Goal: Transaction & Acquisition: Purchase product/service

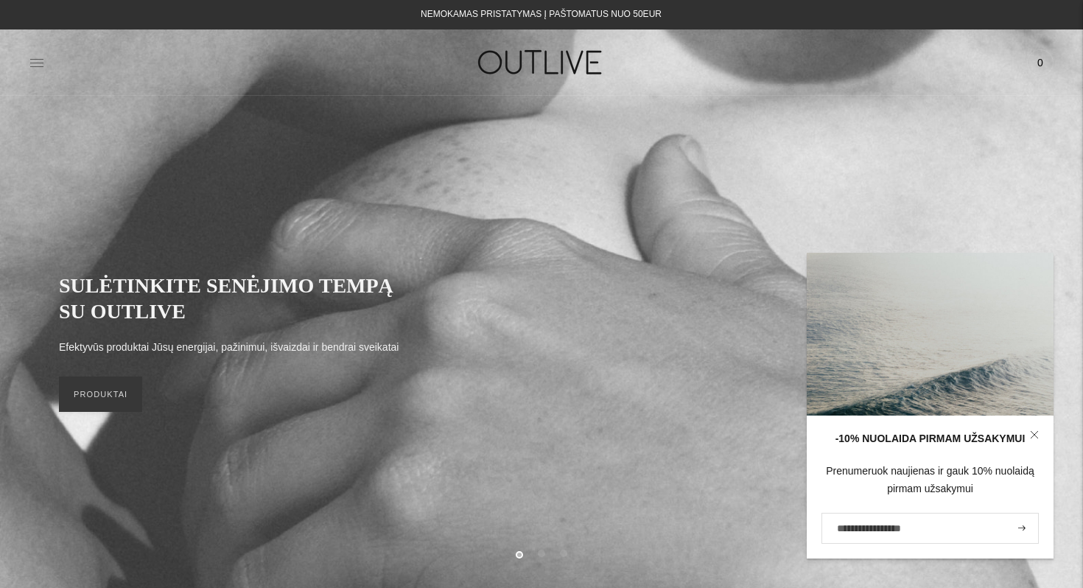
click at [35, 57] on icon at bounding box center [36, 62] width 15 height 15
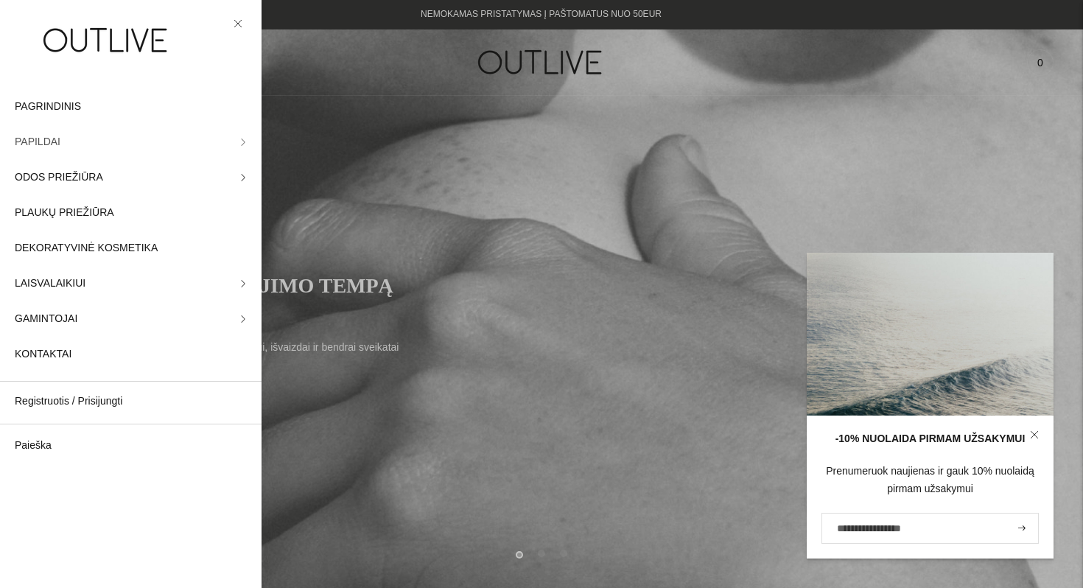
click at [49, 141] on span "PAPILDAI" at bounding box center [38, 142] width 46 height 18
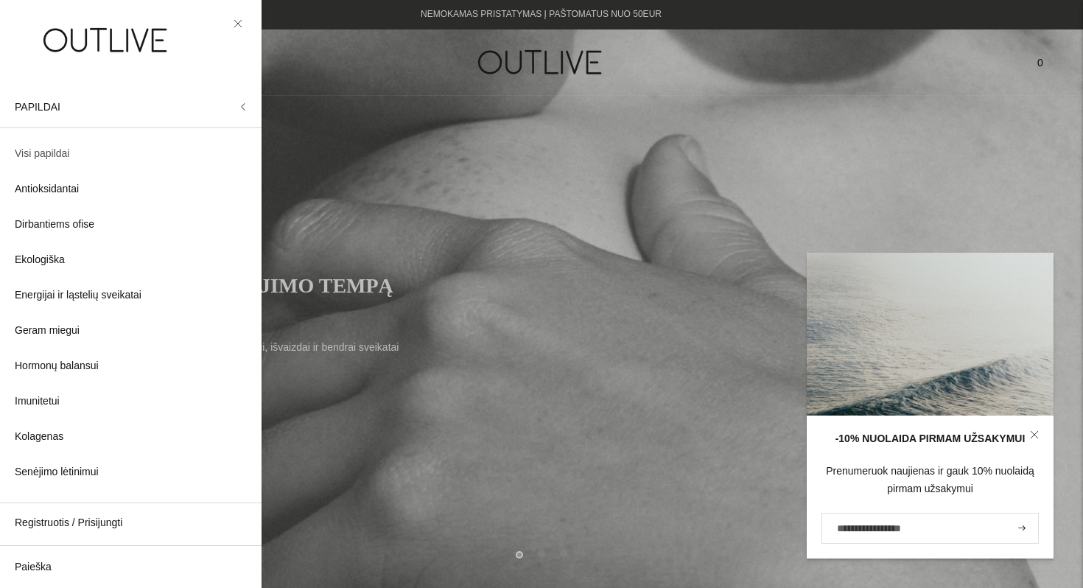
click at [53, 153] on span "Visi papildai" at bounding box center [42, 154] width 55 height 18
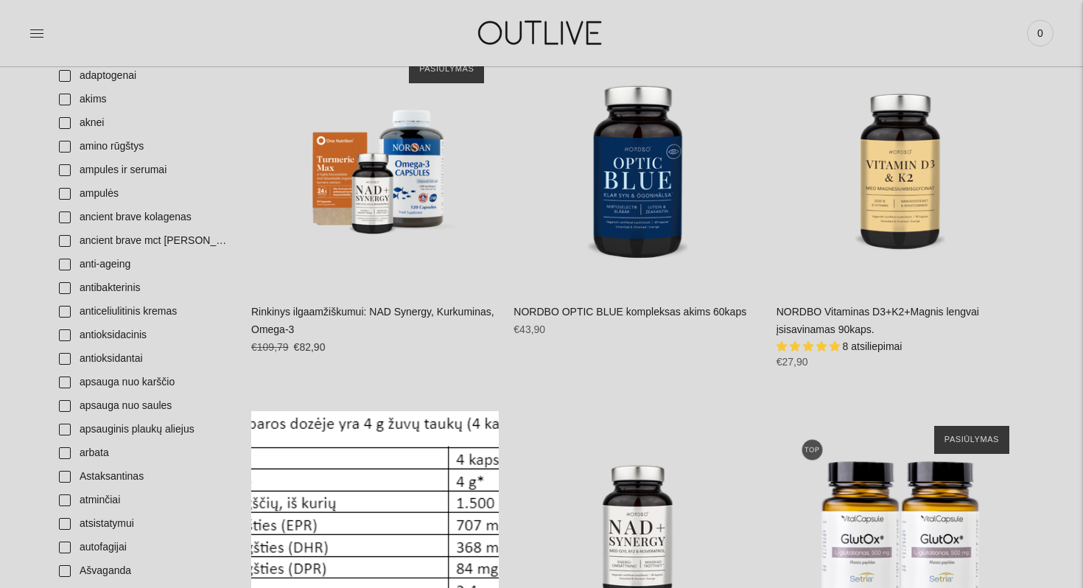
scroll to position [499, 0]
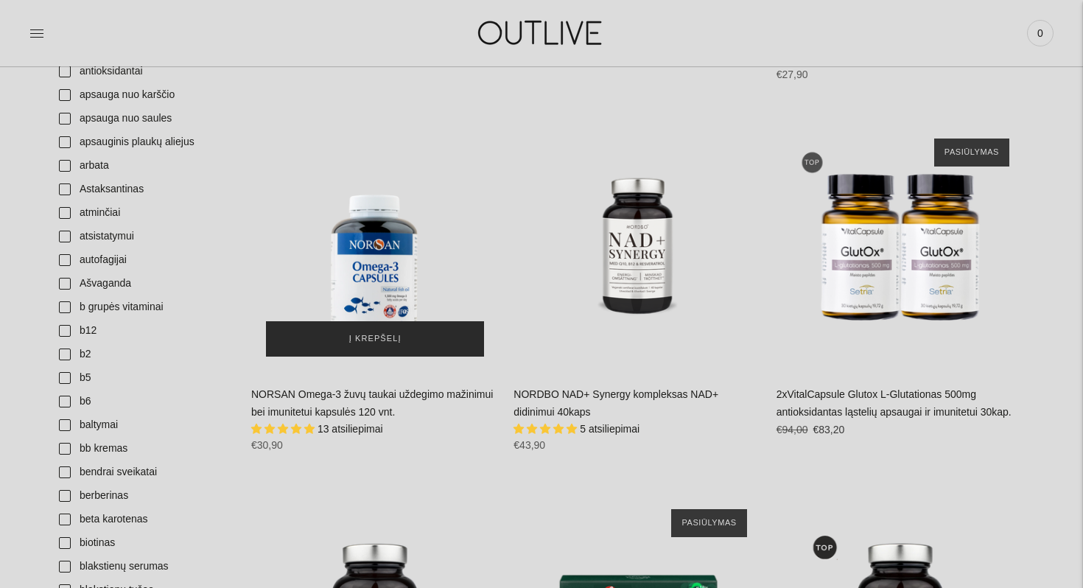
click at [380, 337] on span "Į krepšelį" at bounding box center [375, 338] width 52 height 15
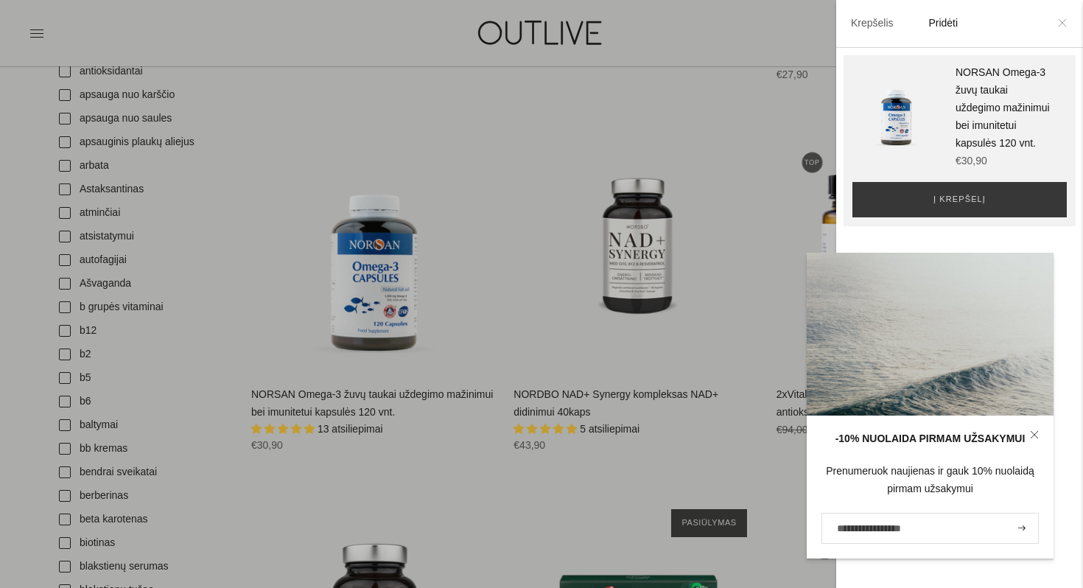
click at [1063, 25] on icon at bounding box center [1062, 22] width 9 height 9
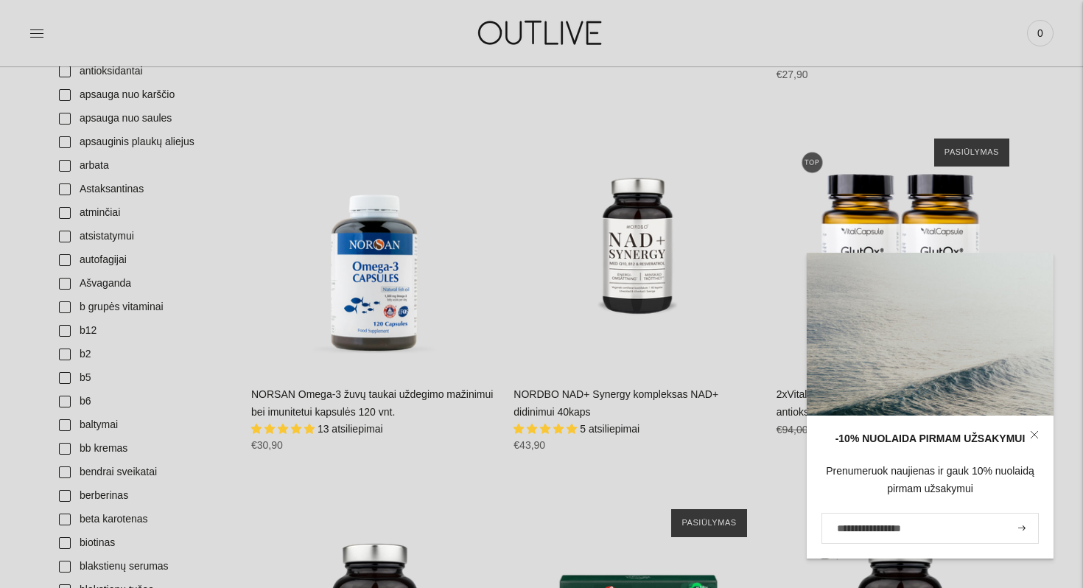
click at [1027, 432] on link at bounding box center [1034, 434] width 38 height 38
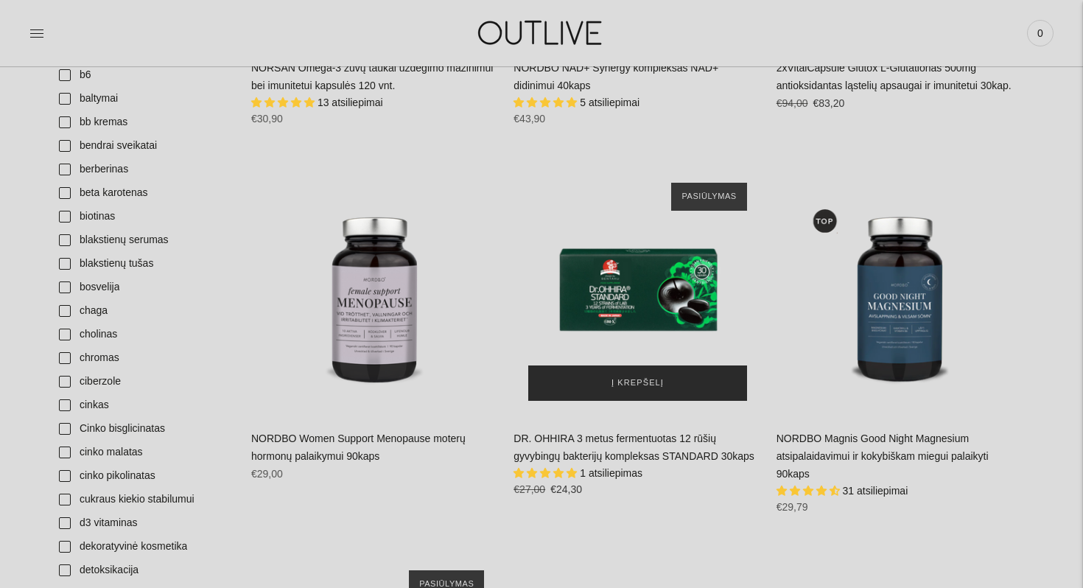
scroll to position [828, 0]
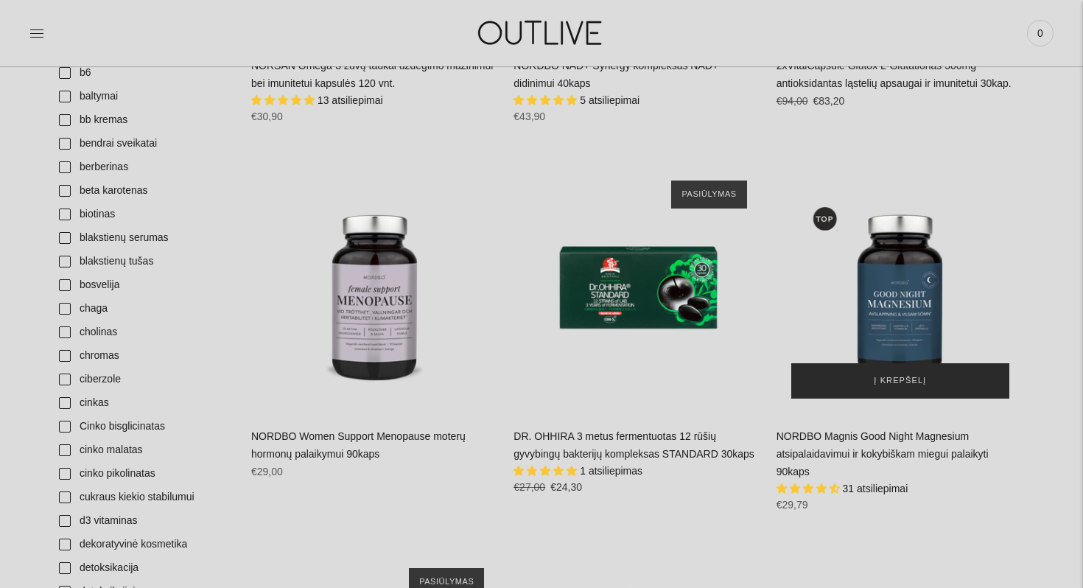
click at [923, 382] on span "Į krepšelį" at bounding box center [900, 380] width 52 height 15
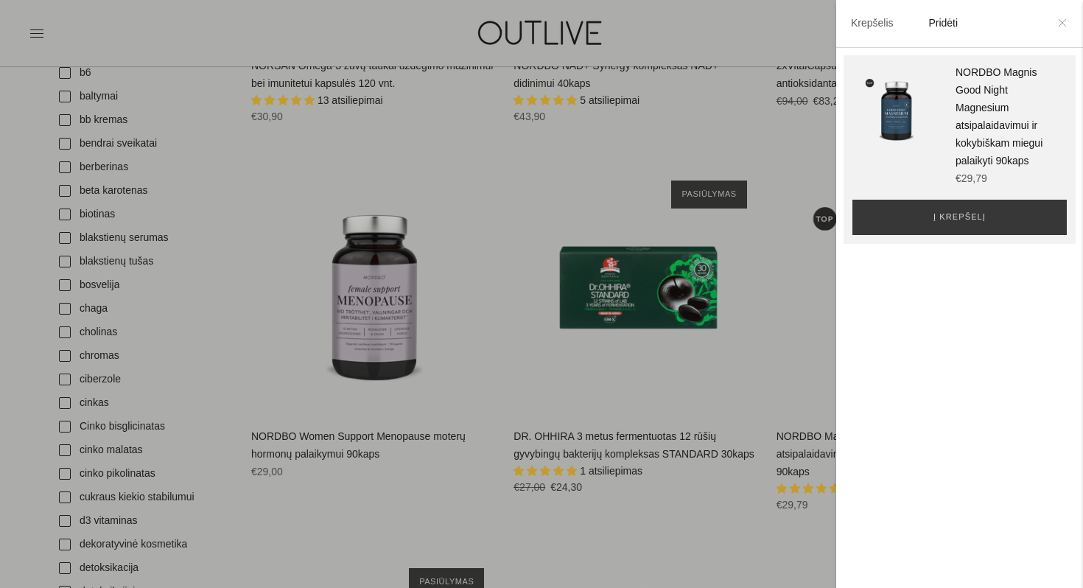
click at [1061, 20] on icon at bounding box center [1062, 22] width 9 height 9
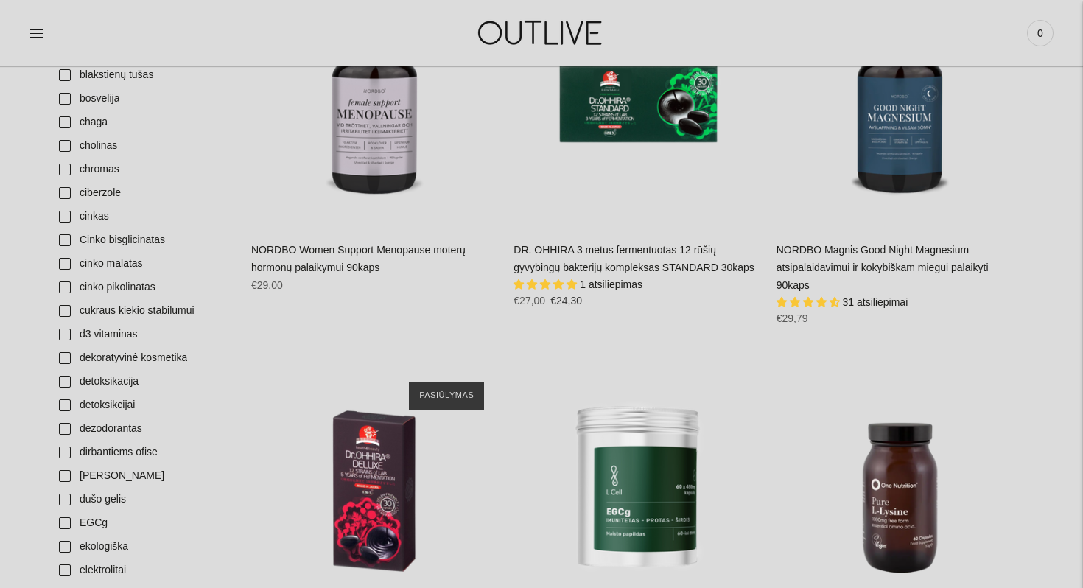
scroll to position [935, 0]
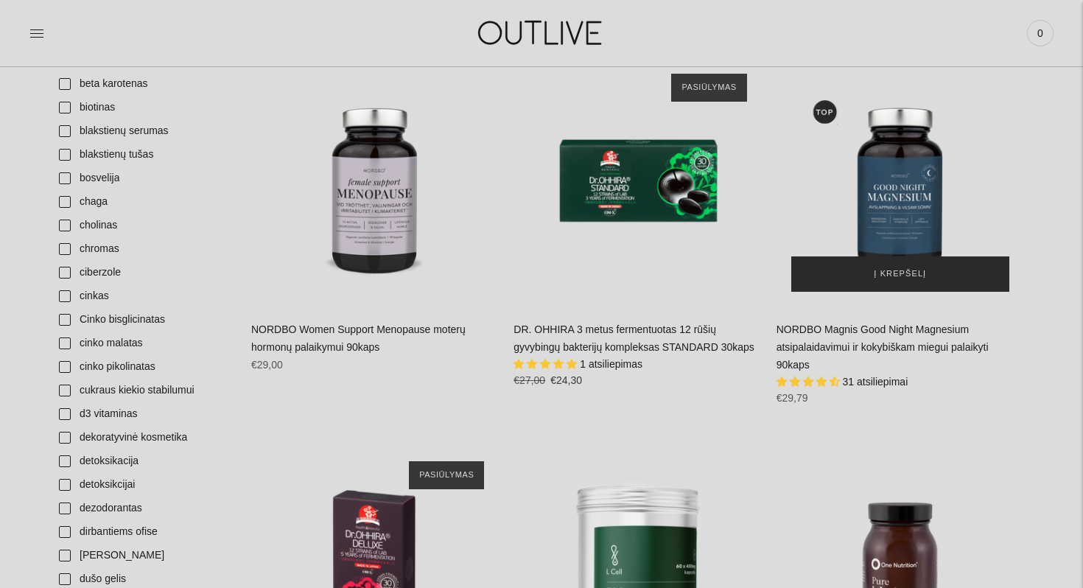
click at [894, 272] on span "Į krepšelį" at bounding box center [900, 274] width 52 height 15
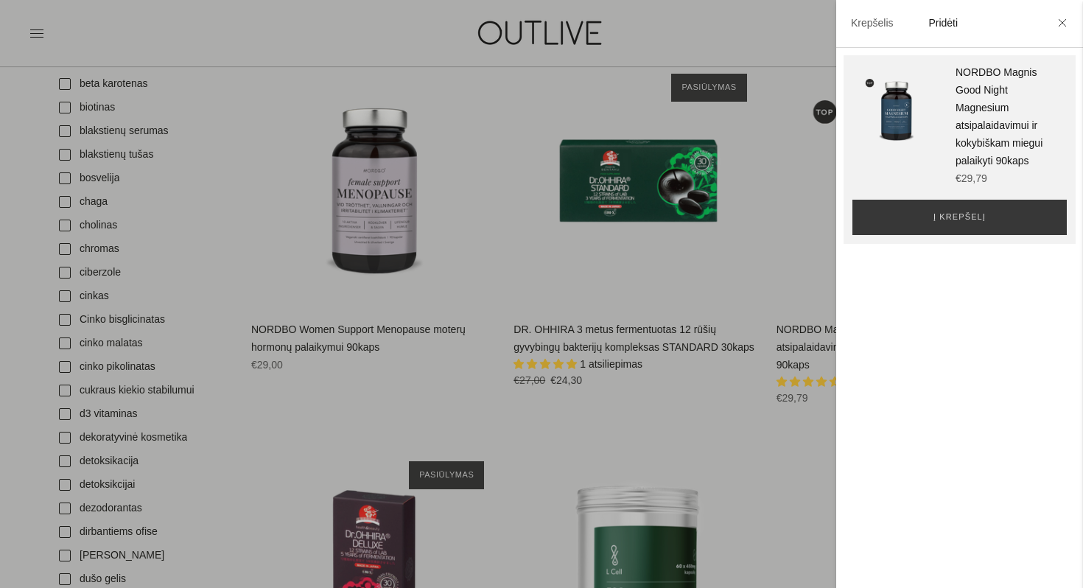
click at [1057, 27] on li at bounding box center [1062, 24] width 24 height 32
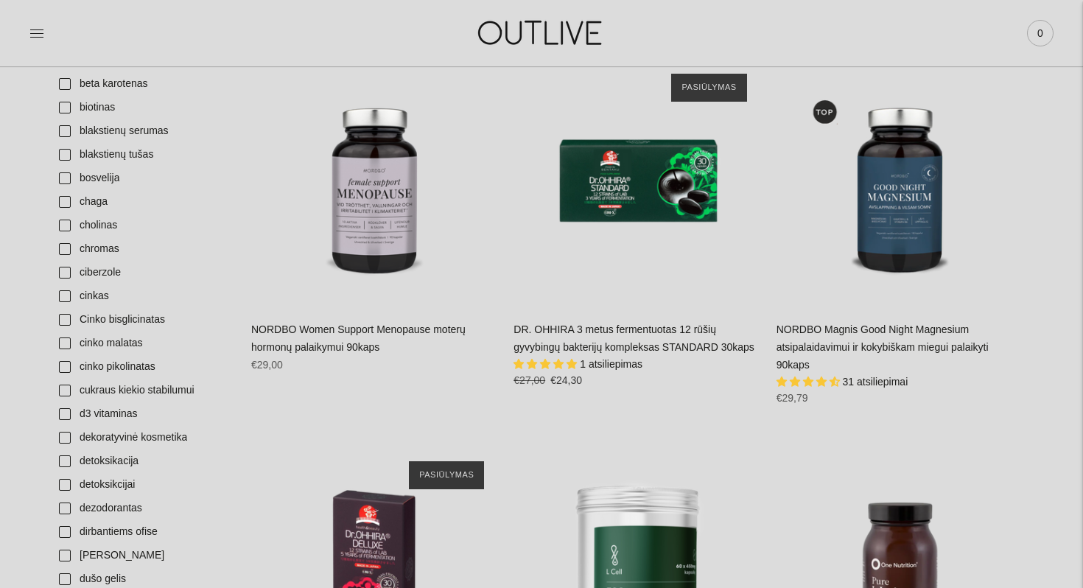
click at [1041, 26] on span "0" at bounding box center [1040, 33] width 21 height 21
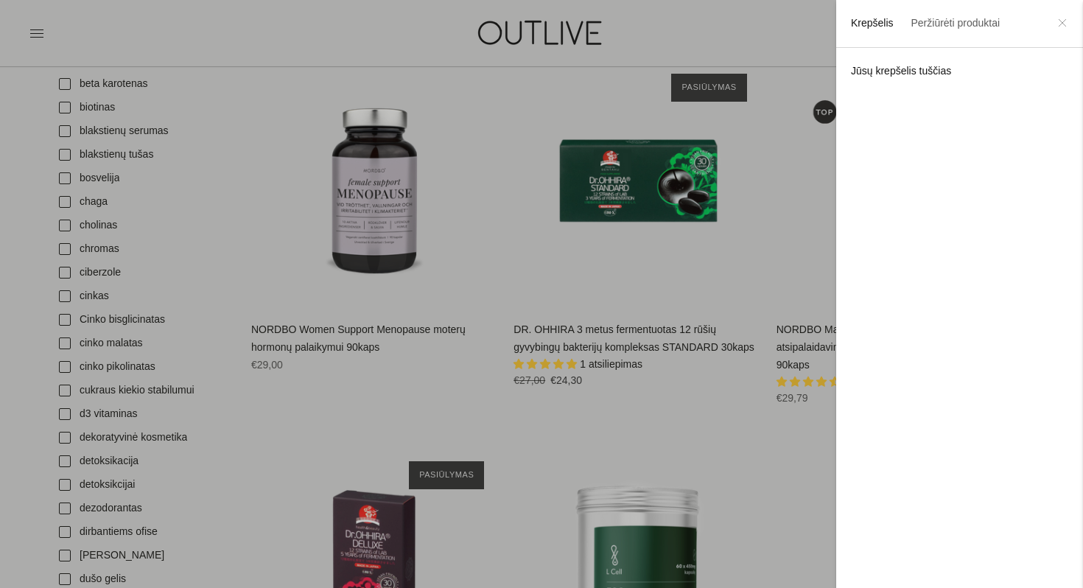
click at [1062, 26] on icon at bounding box center [1062, 22] width 9 height 9
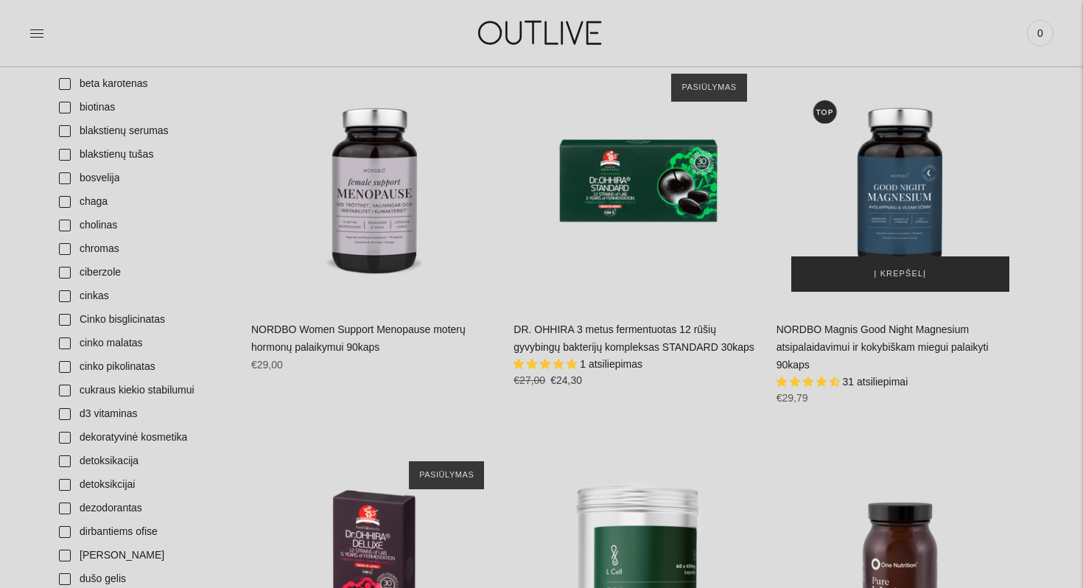
click at [848, 278] on button "Į krepšelį" at bounding box center [900, 273] width 218 height 35
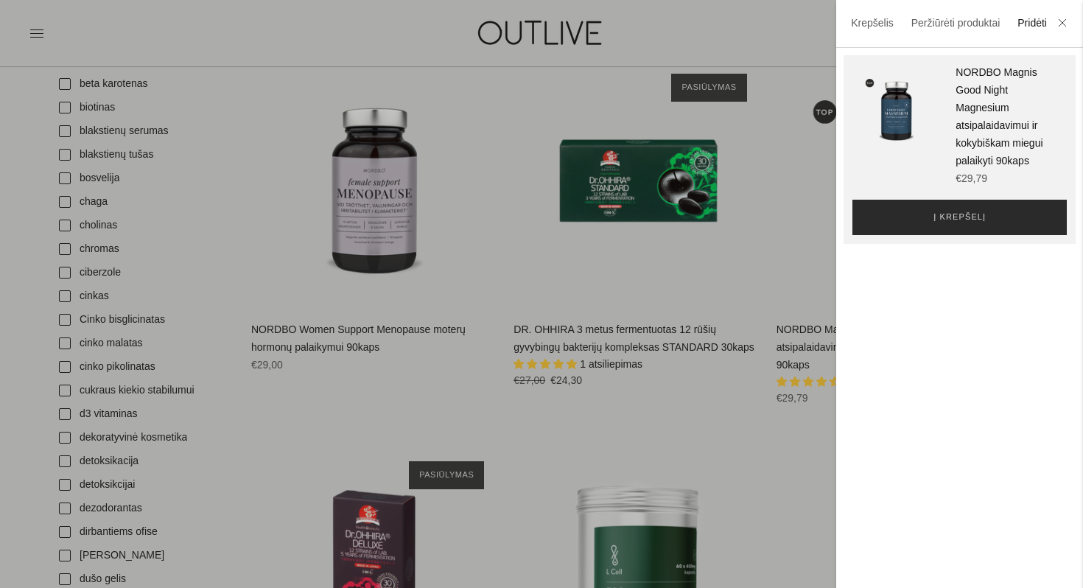
click at [893, 209] on button "Į krepšelį" at bounding box center [959, 217] width 214 height 35
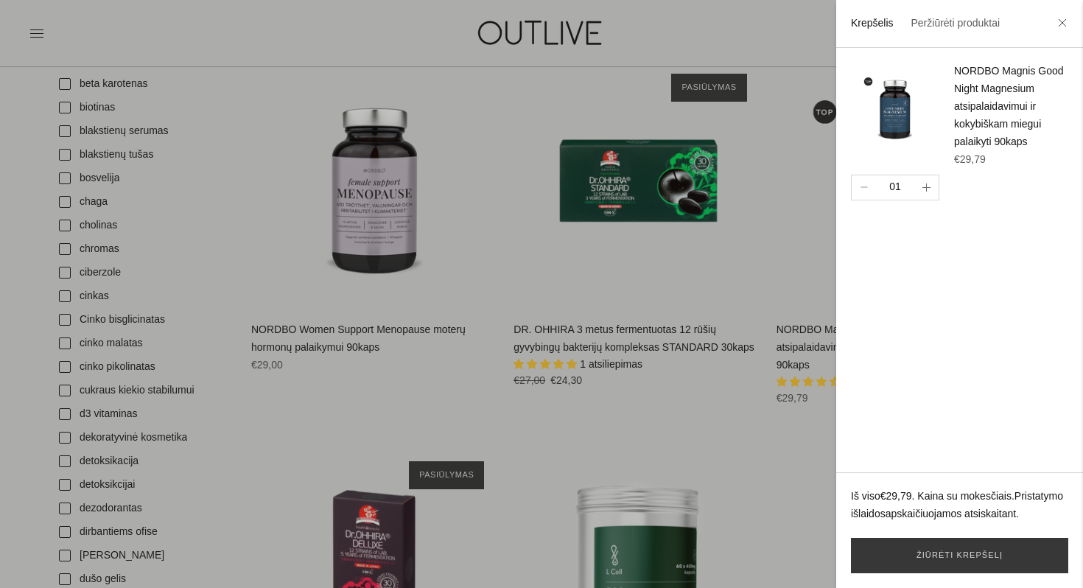
click at [923, 190] on icon "button" at bounding box center [926, 187] width 8 height 8
click at [924, 236] on div "NORDBO Magnis Good Night Magnesium atsipalaidavimui ir kokybiškam miegui palaik…" at bounding box center [959, 260] width 247 height 424
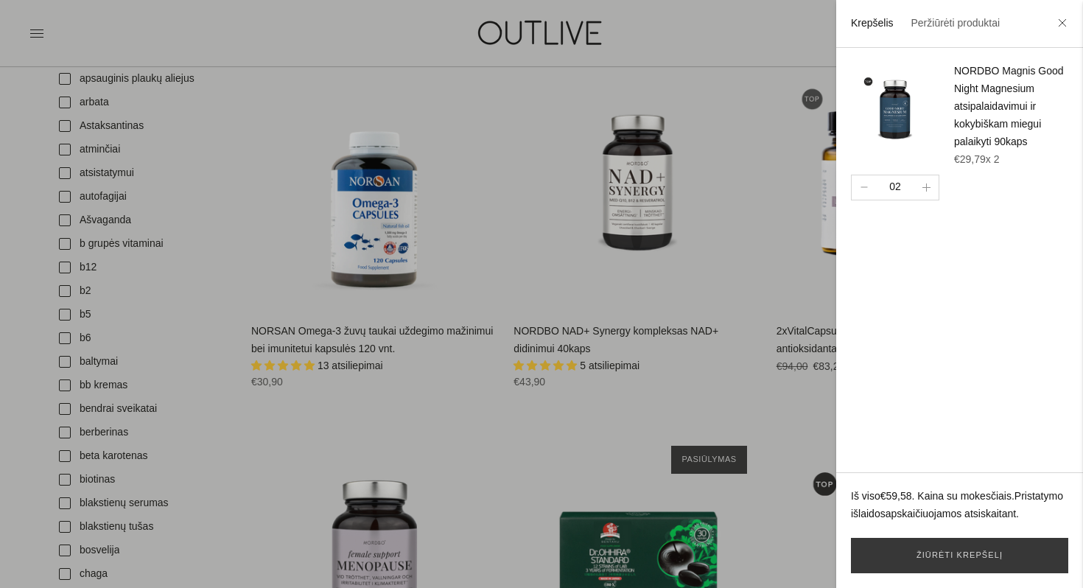
scroll to position [592, 0]
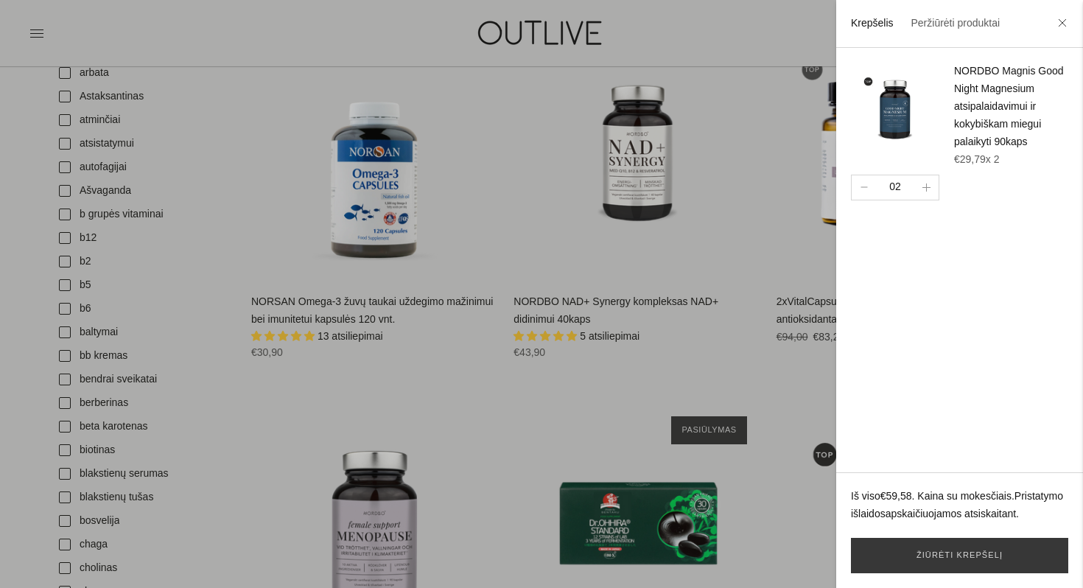
click at [369, 196] on div at bounding box center [541, 294] width 1083 height 588
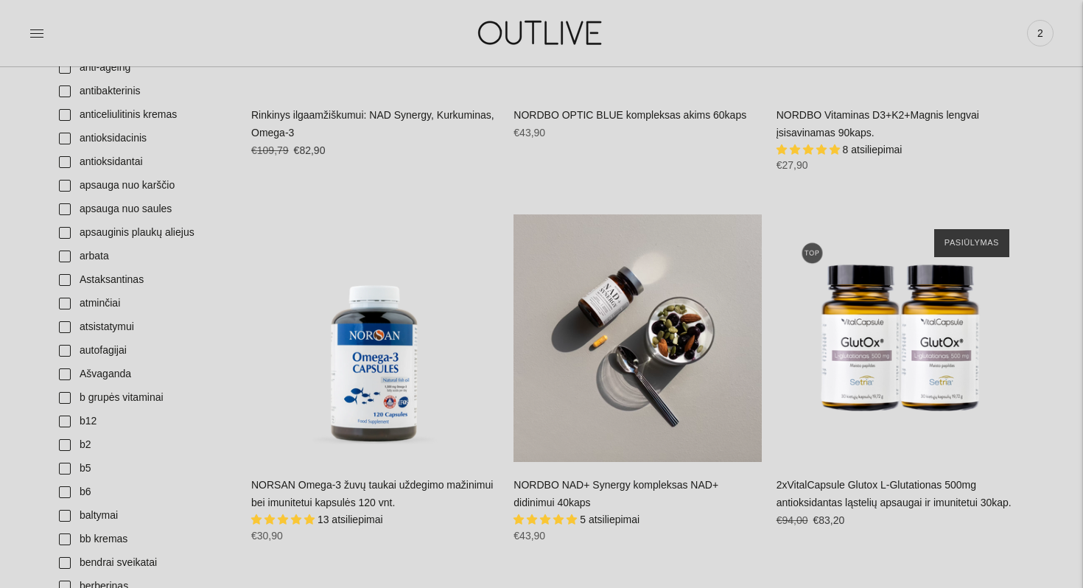
scroll to position [398, 0]
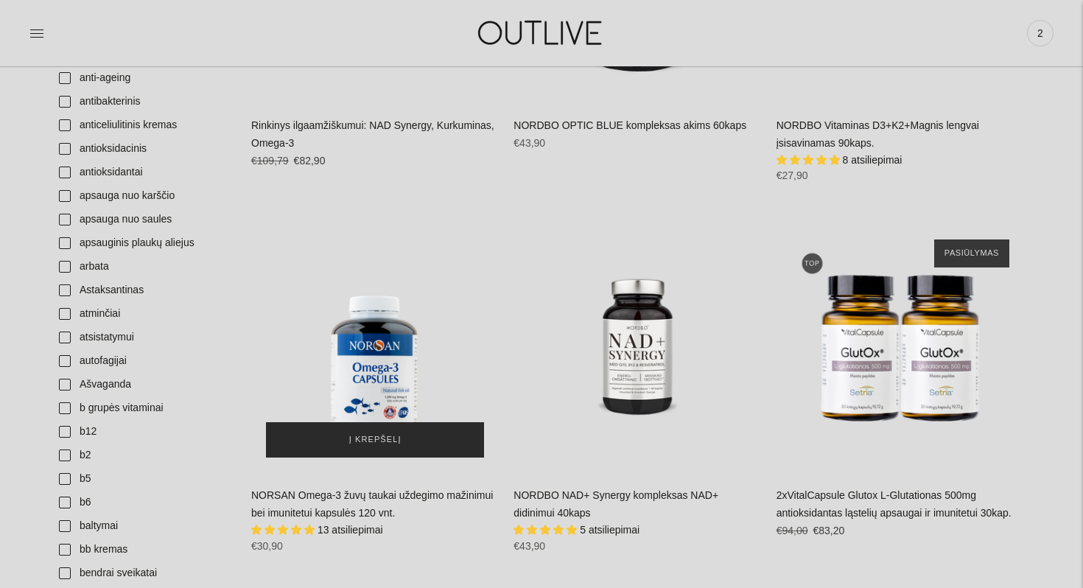
click at [410, 445] on button "Į krepšelį" at bounding box center [375, 439] width 218 height 35
click at [410, 437] on button "Į krepšelį" at bounding box center [375, 439] width 218 height 35
click at [443, 434] on button "Į krepšelį" at bounding box center [375, 439] width 218 height 35
click at [412, 443] on button "Į krepšelį" at bounding box center [375, 439] width 218 height 35
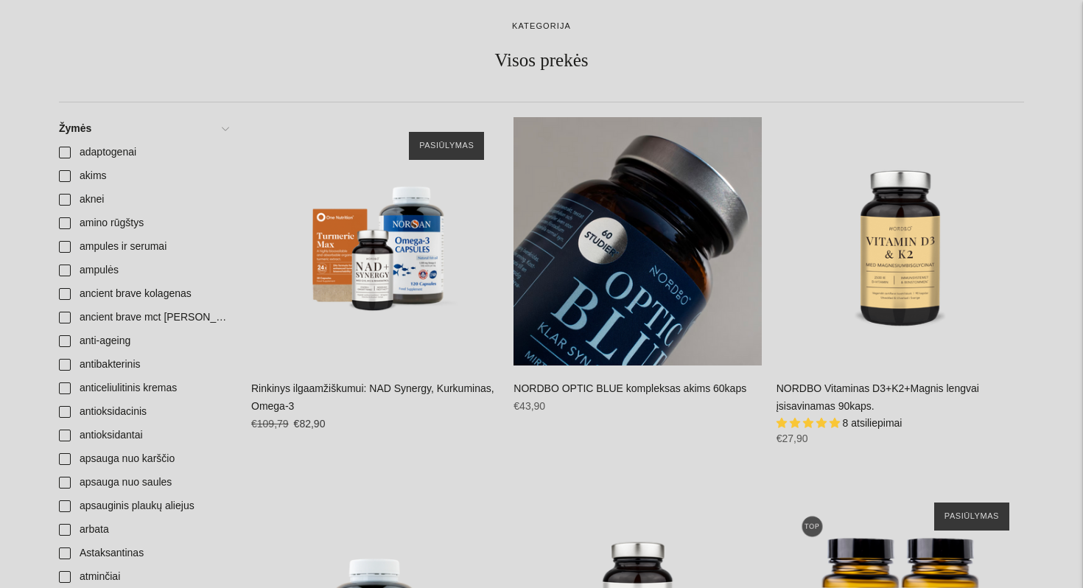
scroll to position [0, 0]
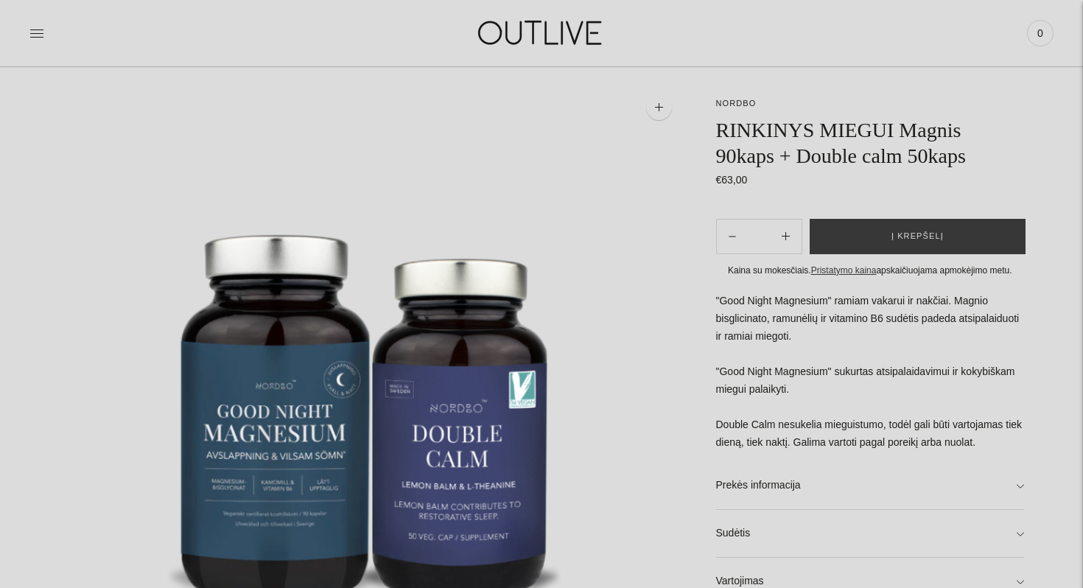
scroll to position [84, 0]
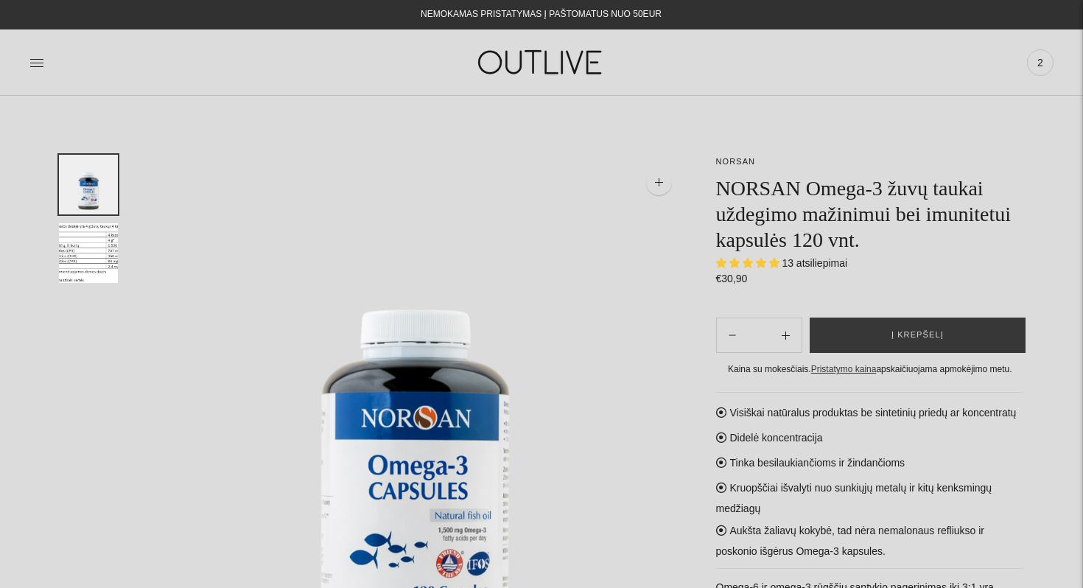
select select "**********"
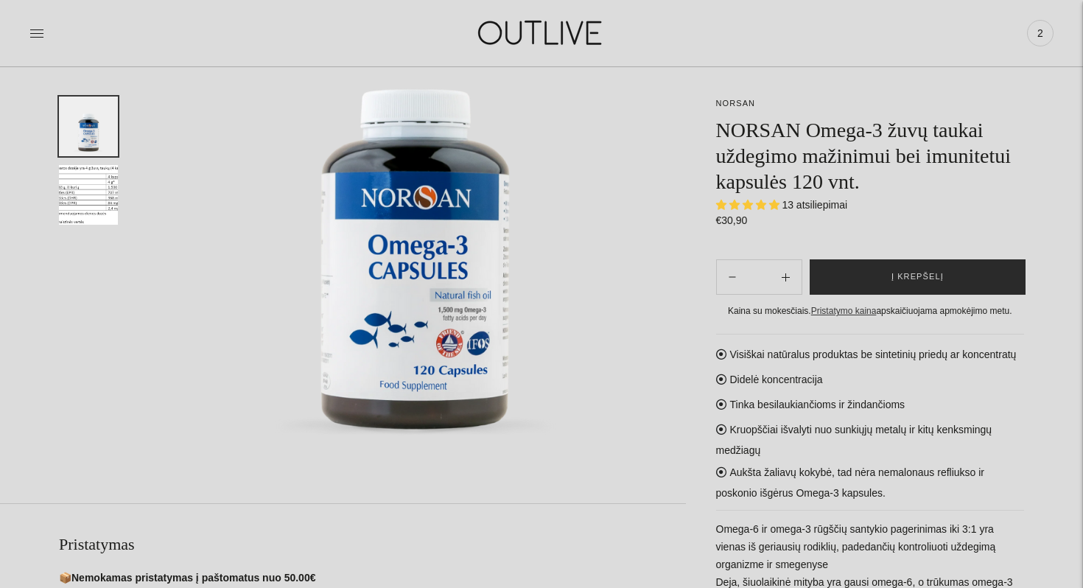
click at [878, 289] on button "Į krepšelį" at bounding box center [917, 276] width 216 height 35
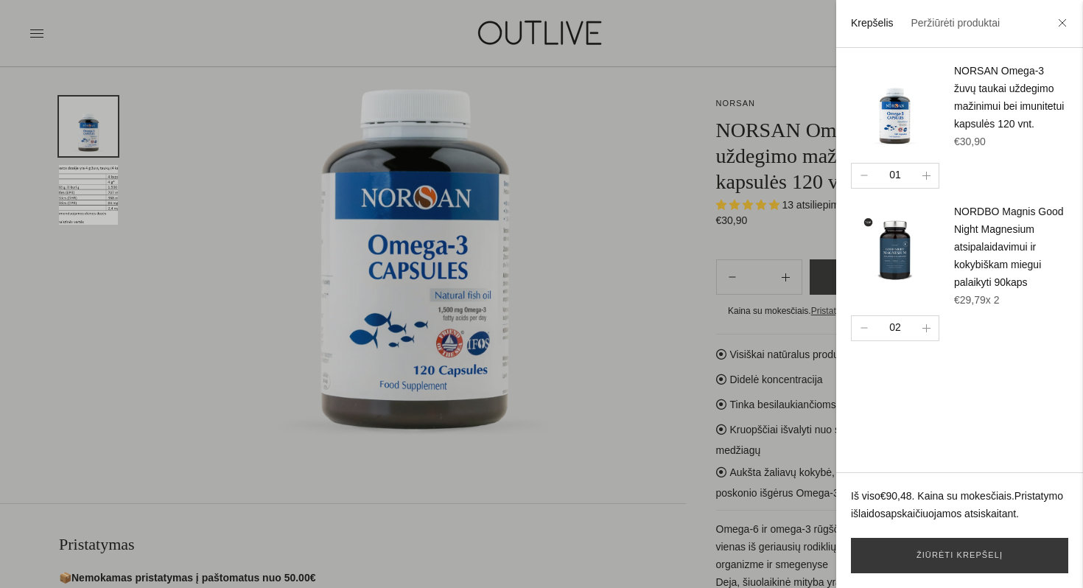
click at [1063, 16] on li at bounding box center [1062, 24] width 24 height 32
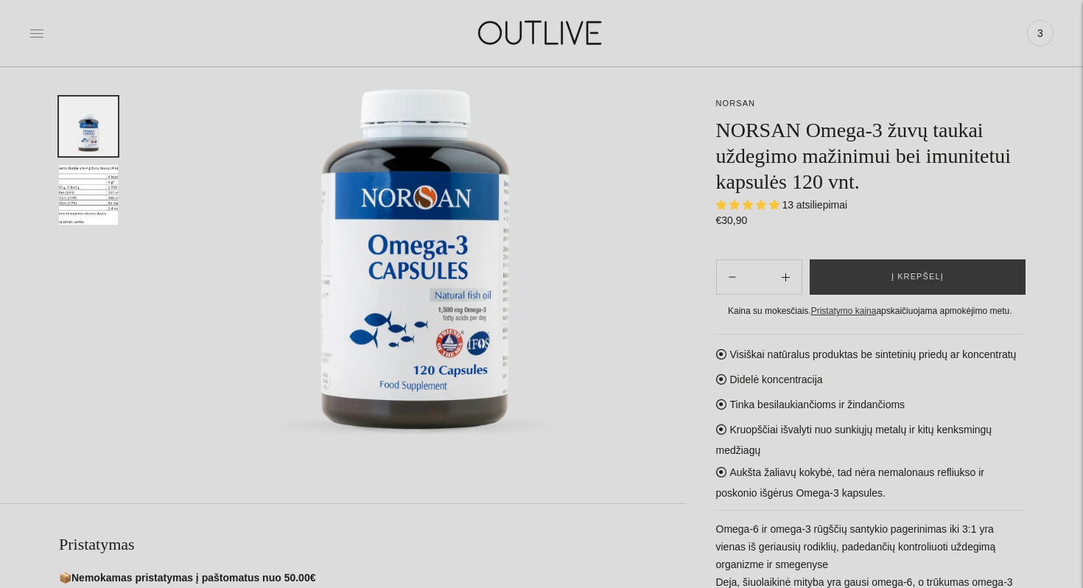
click at [36, 34] on icon at bounding box center [36, 33] width 15 height 15
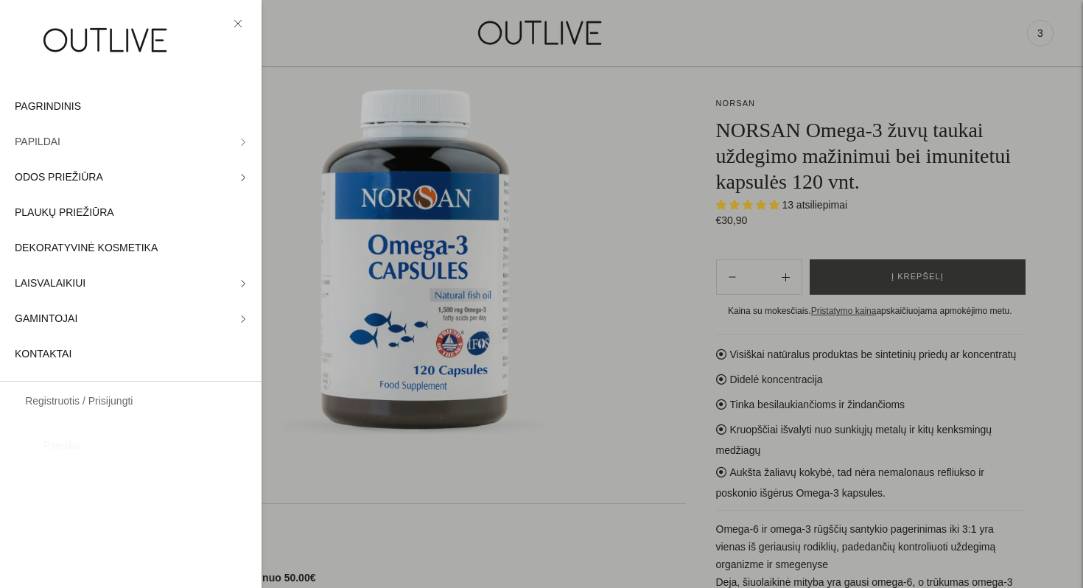
click at [55, 153] on link "PAPILDAI" at bounding box center [130, 141] width 261 height 35
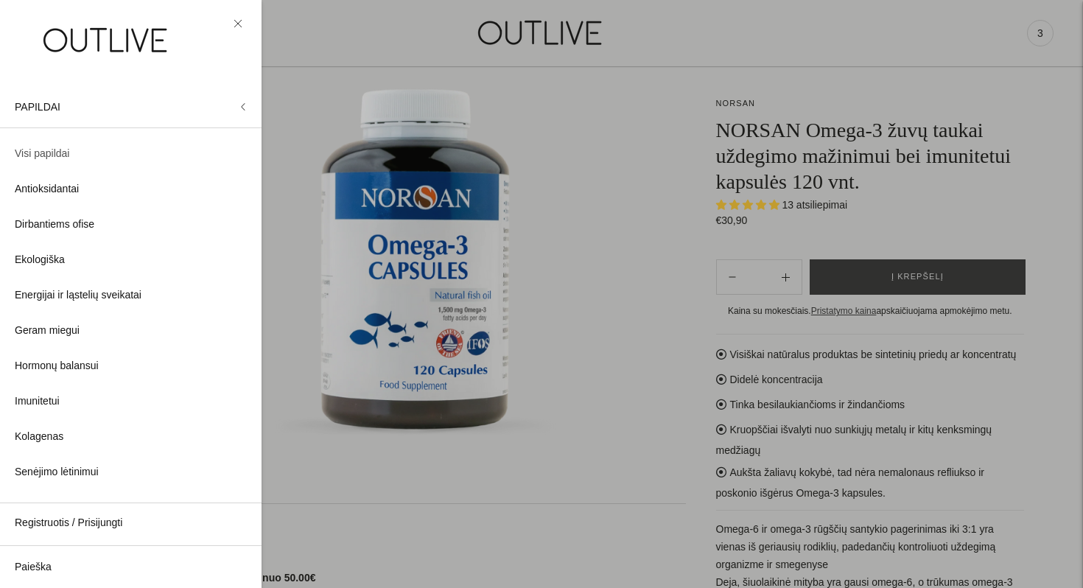
click at [131, 144] on link "Visi papildai" at bounding box center [130, 153] width 261 height 35
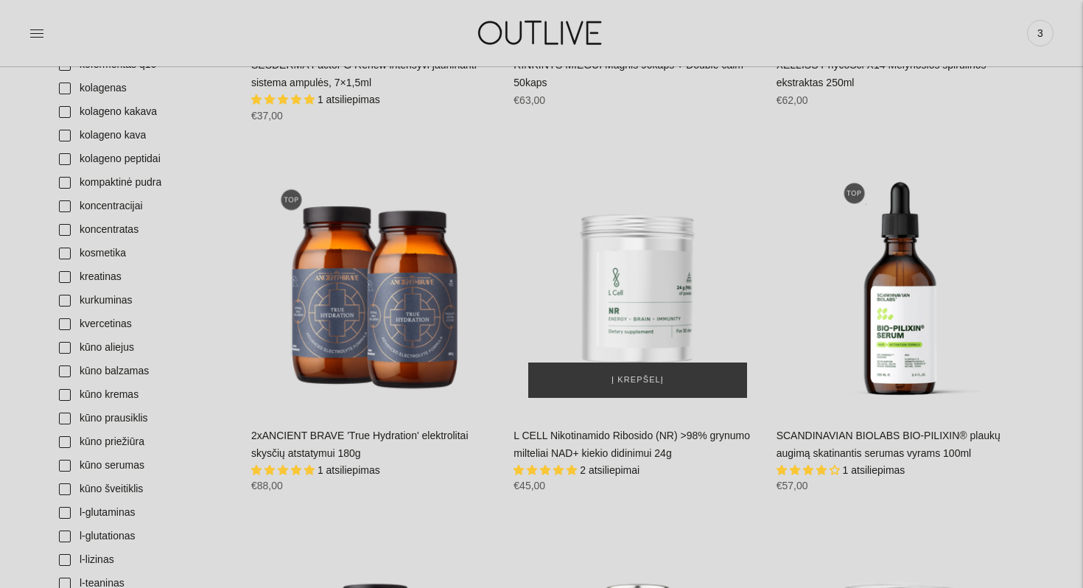
scroll to position [2378, 0]
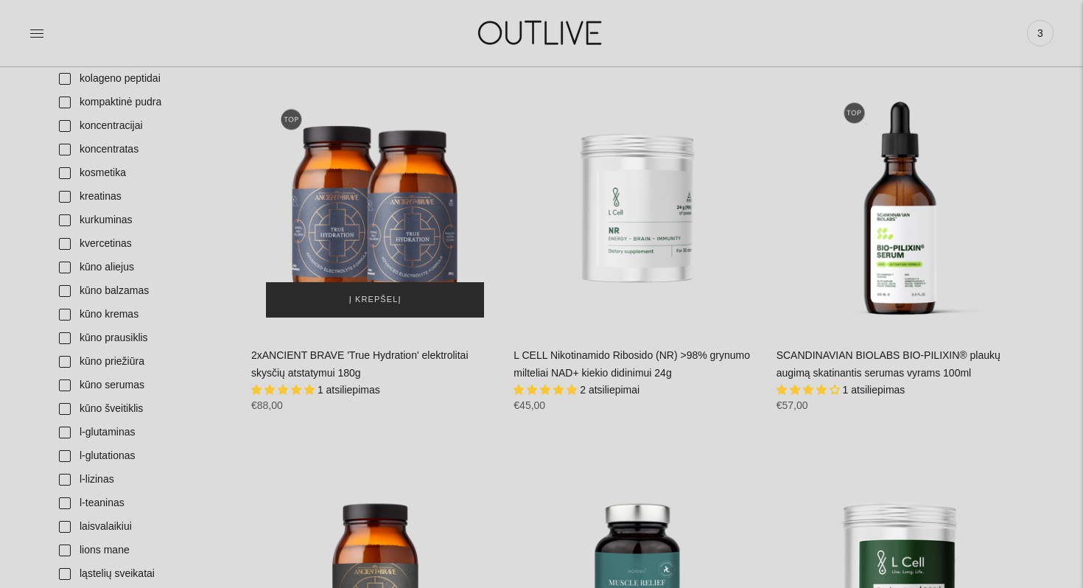
click at [359, 292] on span "Į krepšelį" at bounding box center [375, 299] width 52 height 15
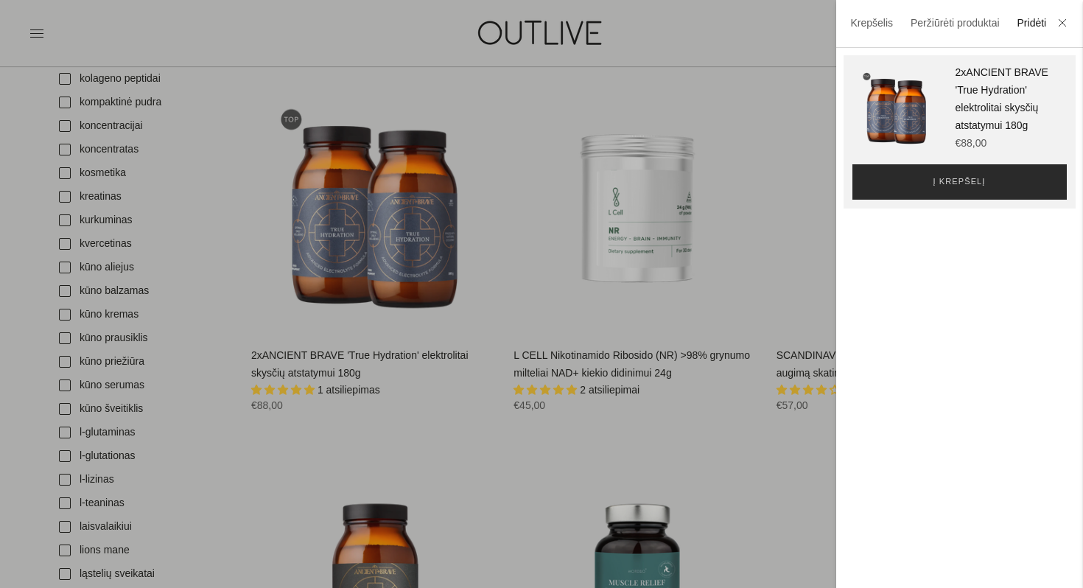
click at [982, 186] on span "Į krepšelį" at bounding box center [959, 182] width 52 height 15
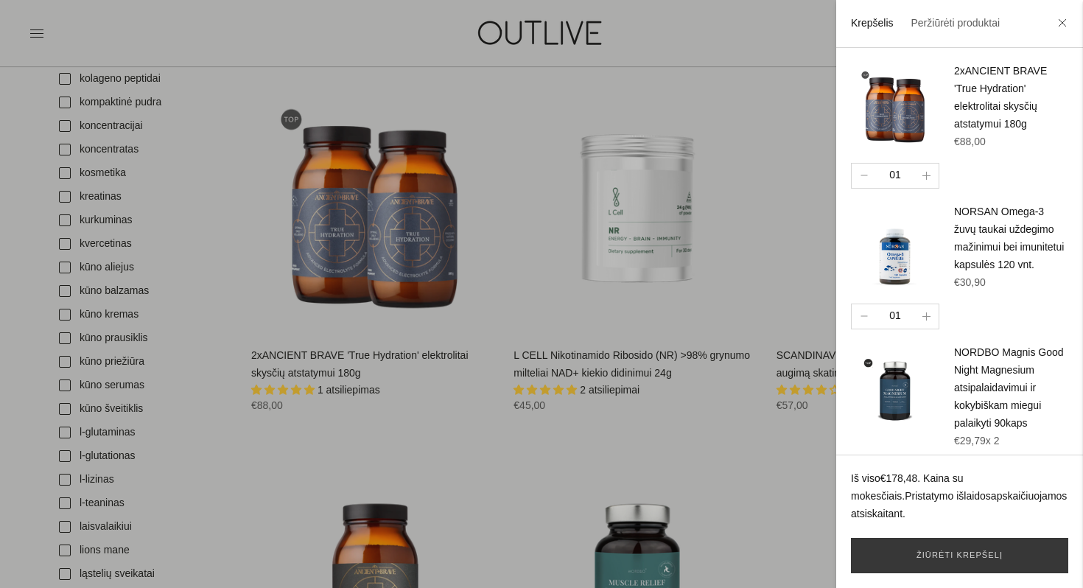
click at [773, 12] on div at bounding box center [541, 294] width 1083 height 588
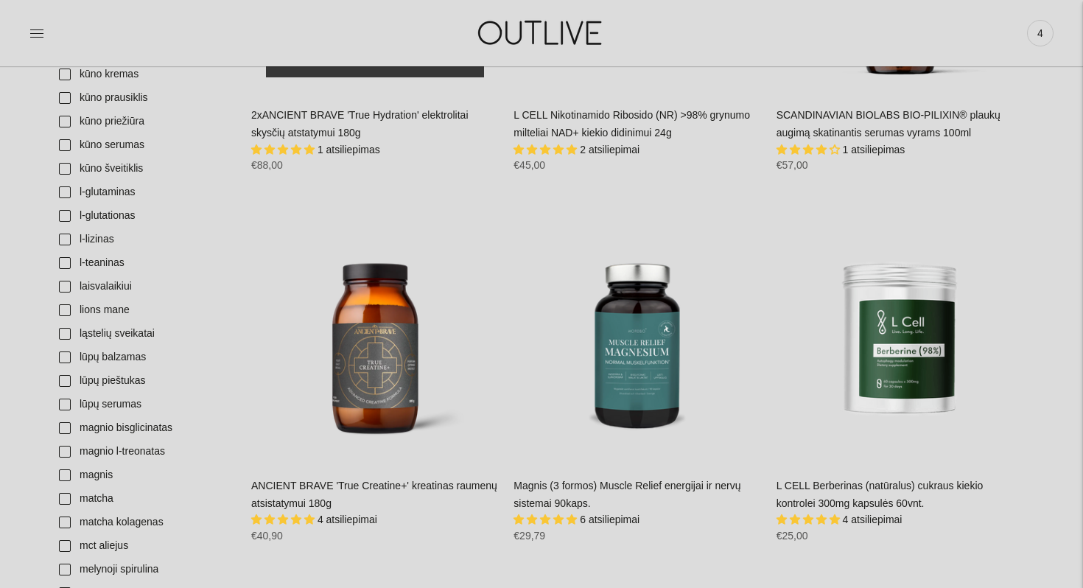
scroll to position [2619, 0]
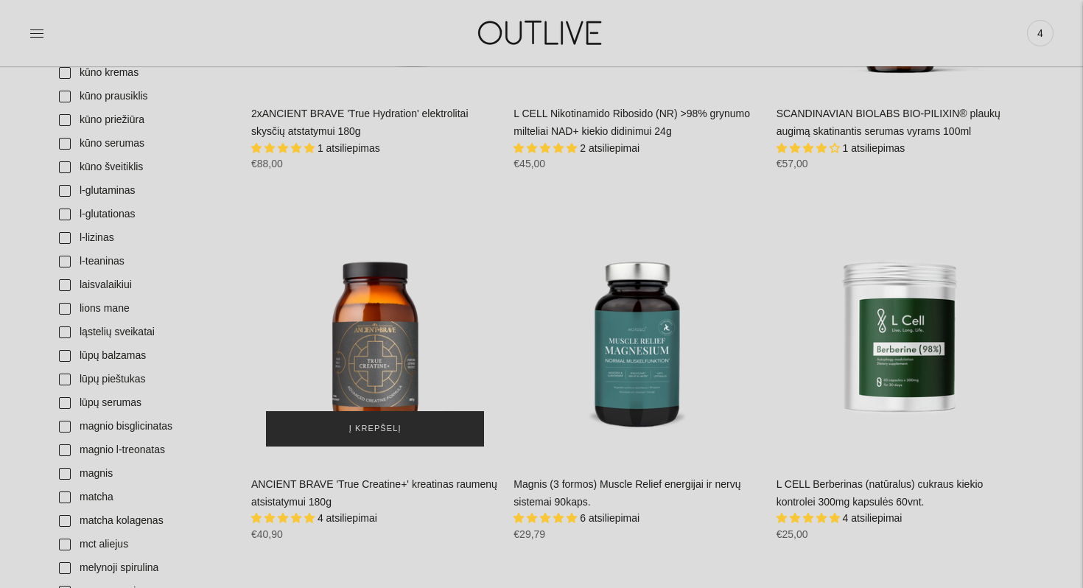
click at [379, 421] on span "Į krepšelį" at bounding box center [375, 428] width 52 height 15
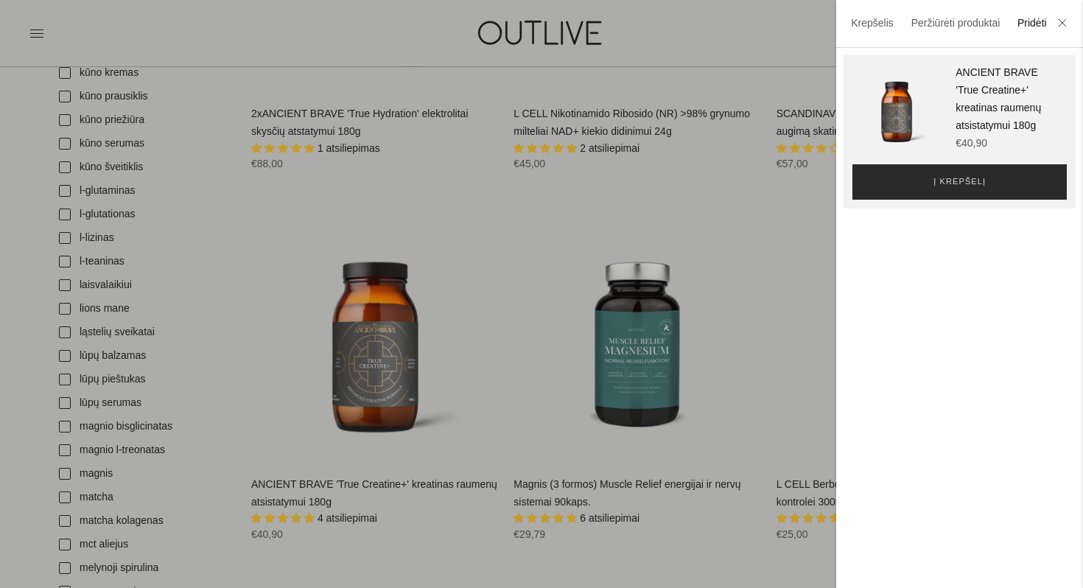
click at [965, 176] on span "Į krepšelį" at bounding box center [959, 182] width 52 height 15
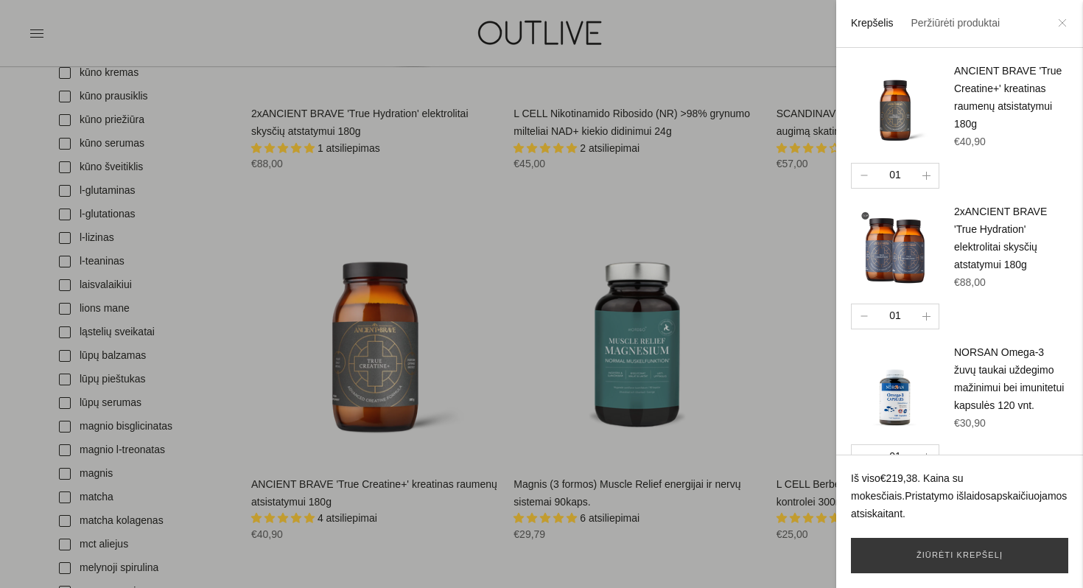
click at [1066, 21] on icon at bounding box center [1062, 22] width 9 height 9
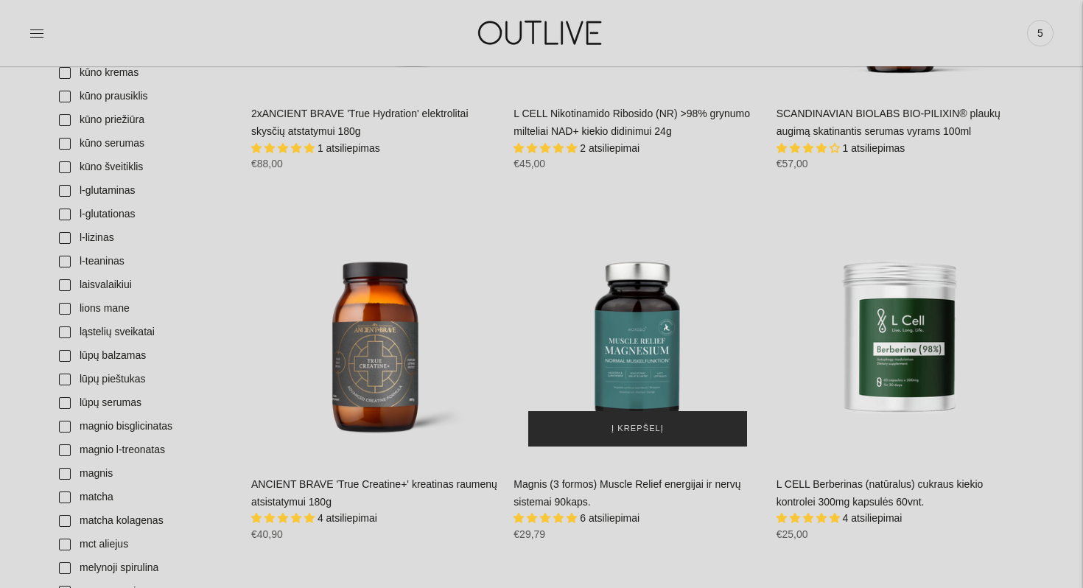
click at [600, 426] on button "Į krepšelį" at bounding box center [637, 428] width 218 height 35
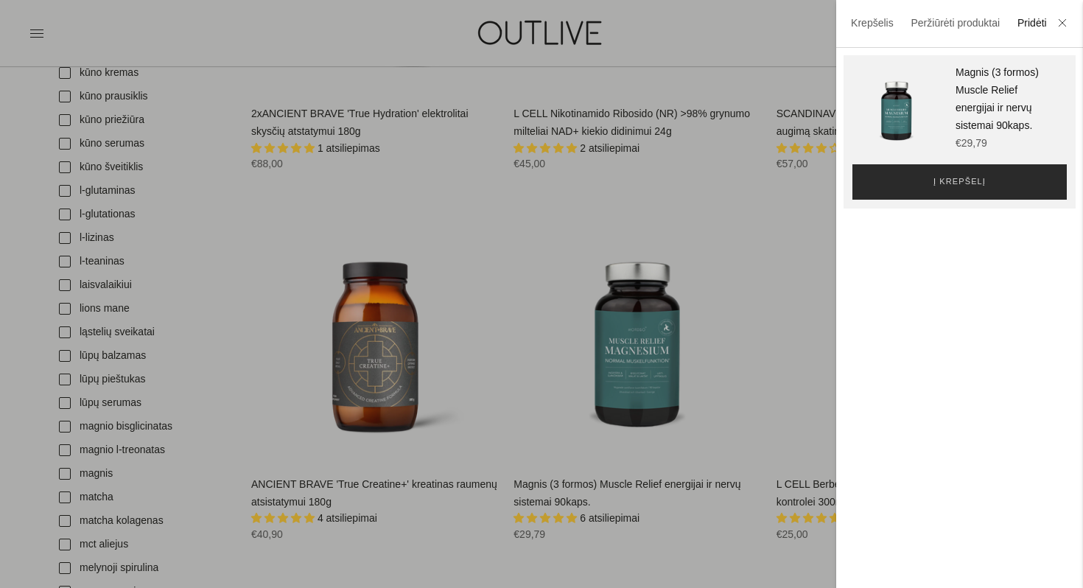
click at [1053, 166] on button "Į krepšelį" at bounding box center [959, 181] width 214 height 35
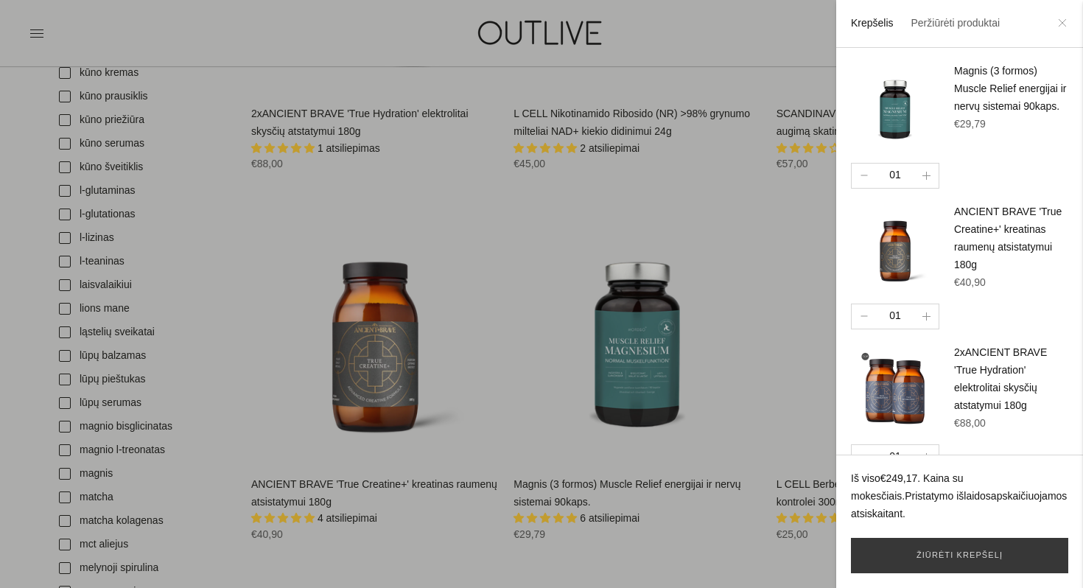
click at [1064, 24] on icon at bounding box center [1062, 22] width 9 height 9
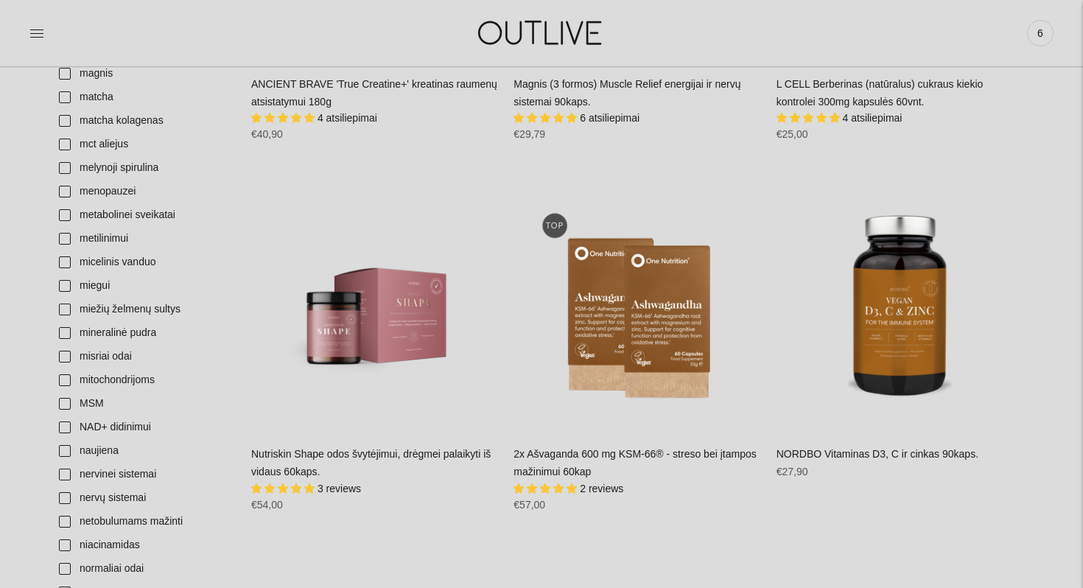
scroll to position [3021, 0]
click at [1047, 45] on link "6" at bounding box center [1040, 33] width 27 height 32
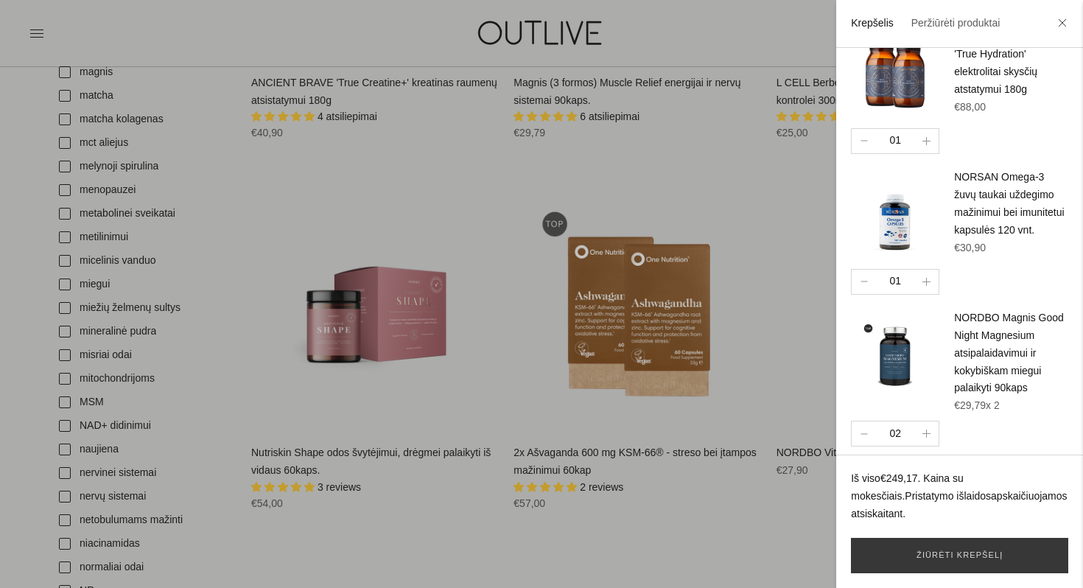
scroll to position [320, 0]
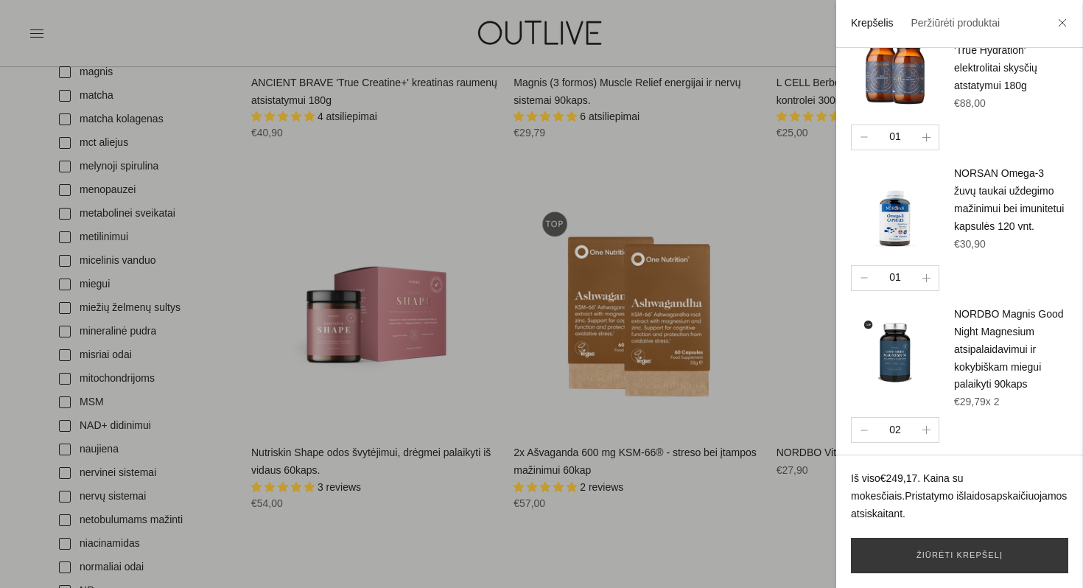
click at [434, 552] on div at bounding box center [541, 294] width 1083 height 588
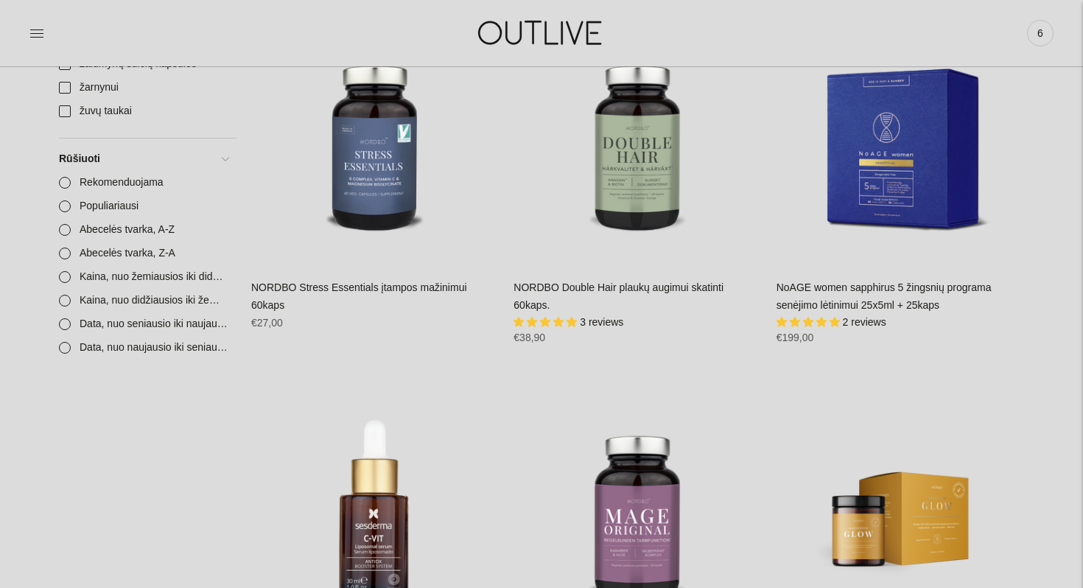
scroll to position [5765, 0]
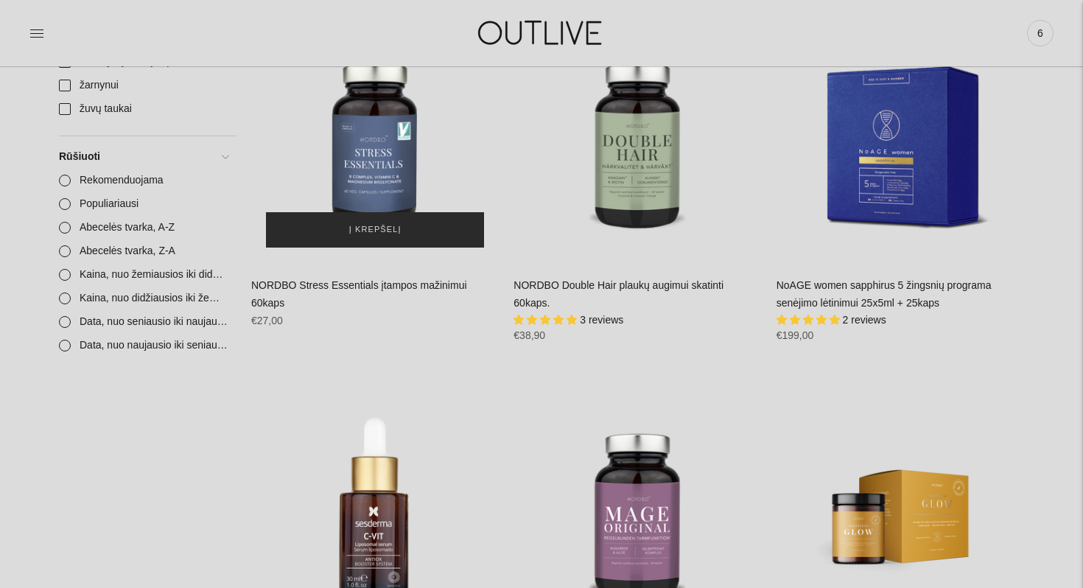
click at [443, 242] on button "Į krepšelį" at bounding box center [375, 229] width 218 height 35
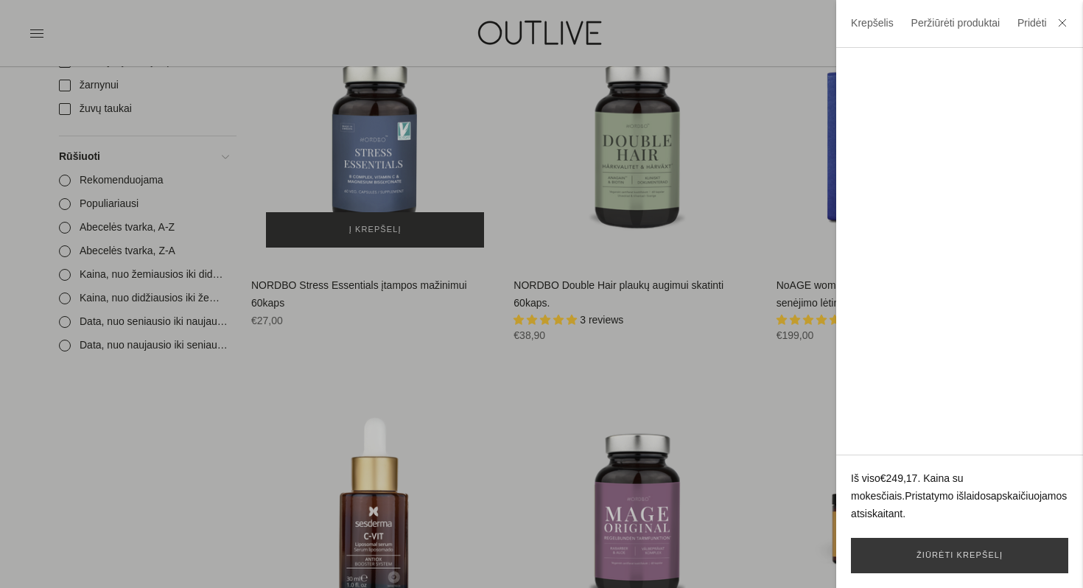
scroll to position [0, 0]
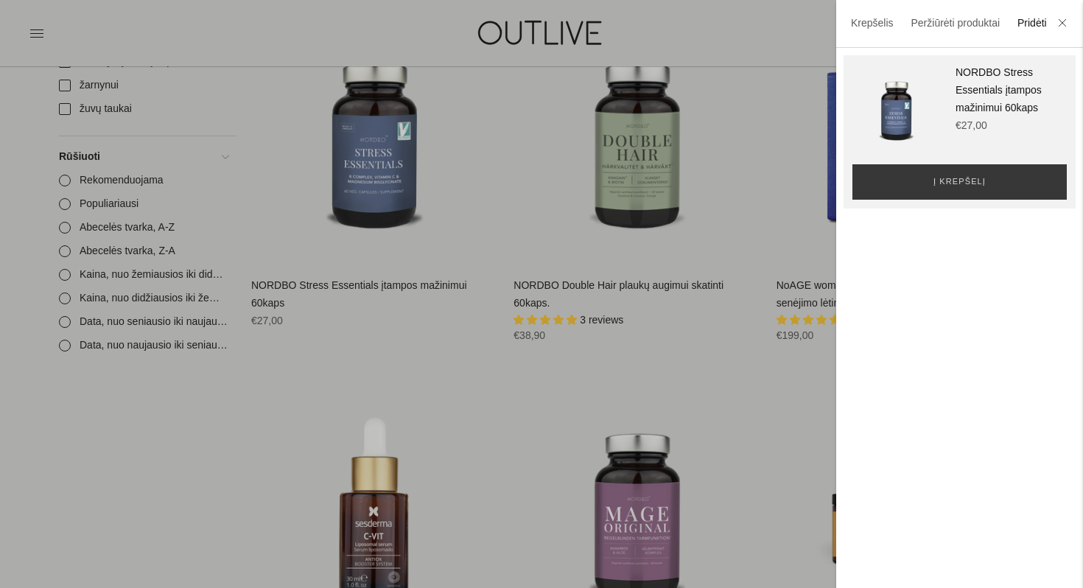
click at [980, 202] on div "**********" at bounding box center [959, 131] width 232 height 153
click at [984, 186] on span "Į krepšelį" at bounding box center [959, 182] width 52 height 15
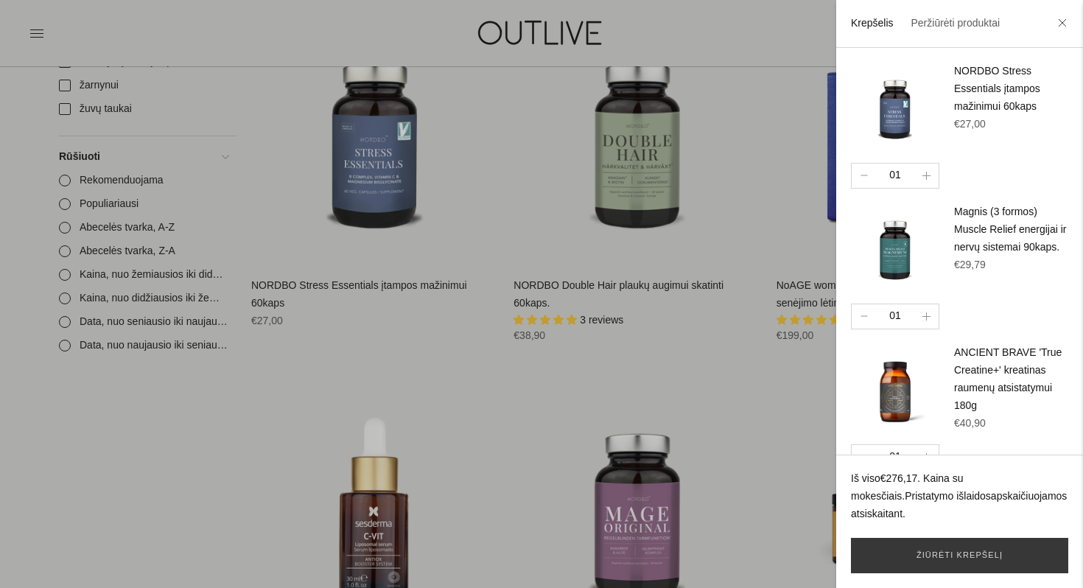
click at [1064, 25] on icon at bounding box center [1062, 22] width 9 height 9
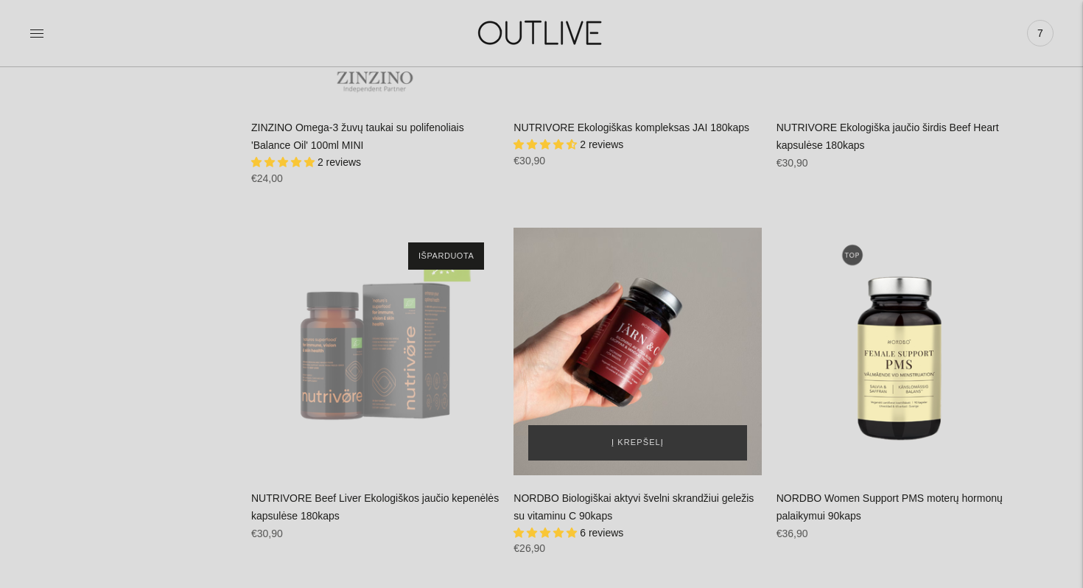
scroll to position [18470, 0]
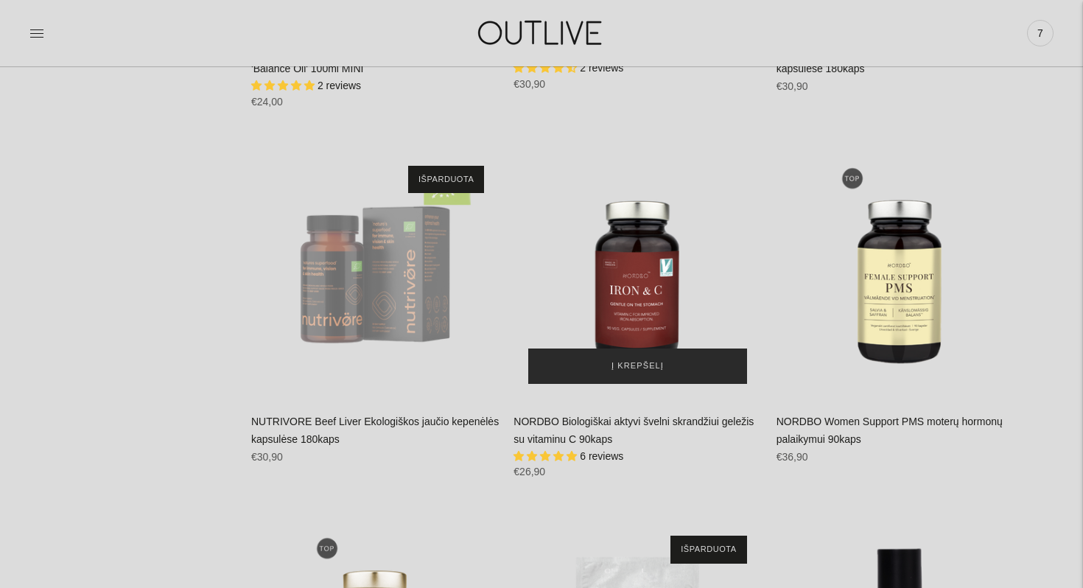
click at [617, 359] on span "Į krepšelį" at bounding box center [637, 366] width 52 height 15
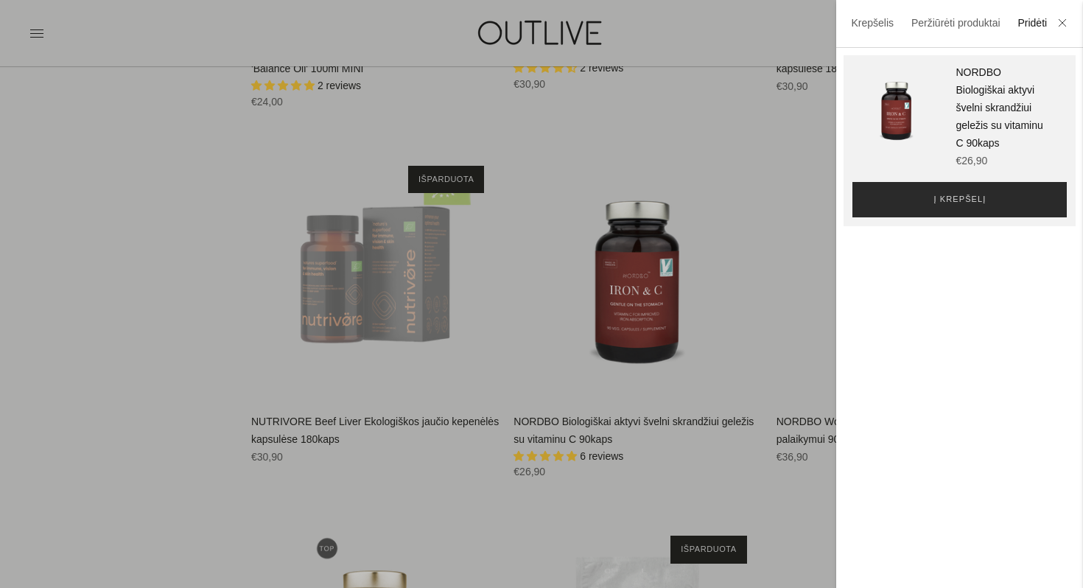
click at [967, 205] on span "Į krepšelį" at bounding box center [959, 199] width 52 height 15
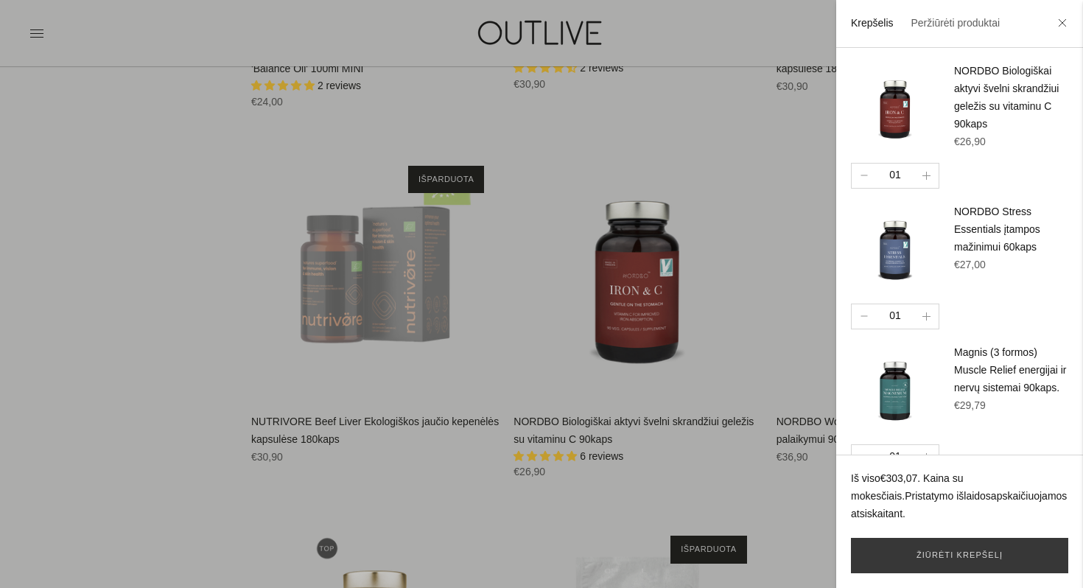
click at [87, 275] on div at bounding box center [541, 294] width 1083 height 588
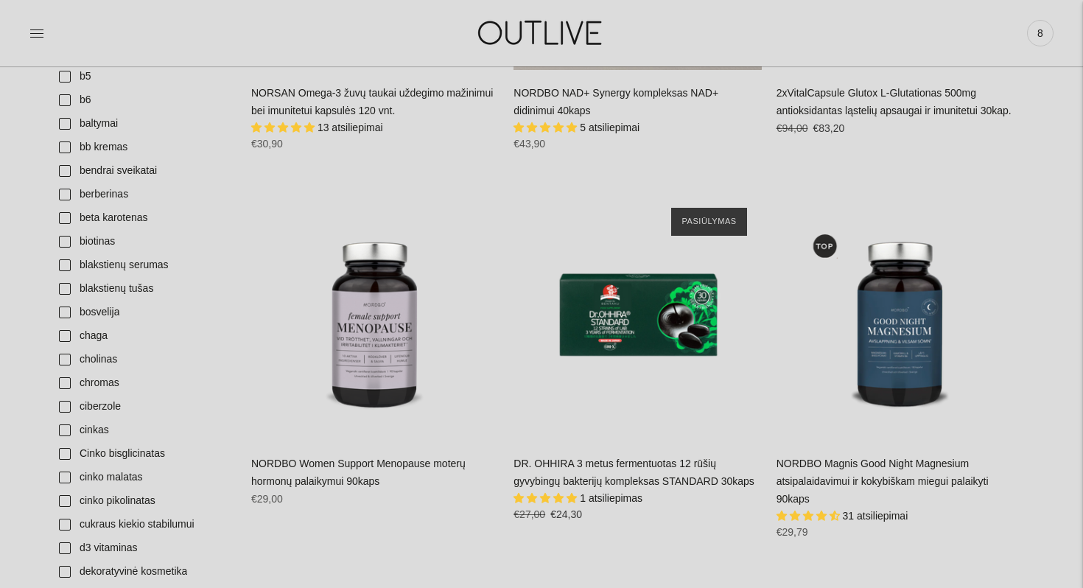
scroll to position [815, 0]
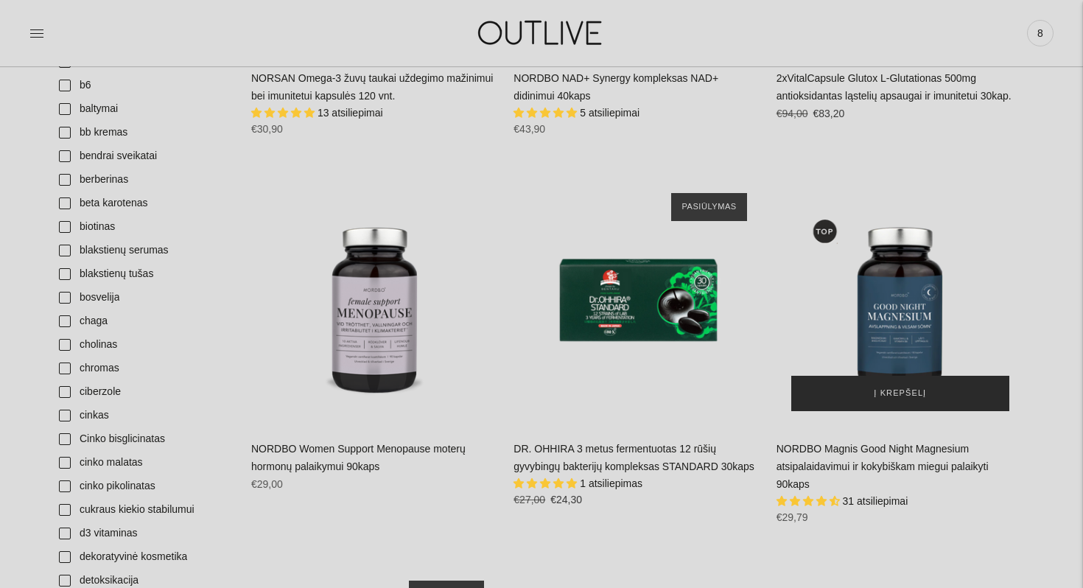
click at [916, 391] on span "Į krepšelį" at bounding box center [900, 393] width 52 height 15
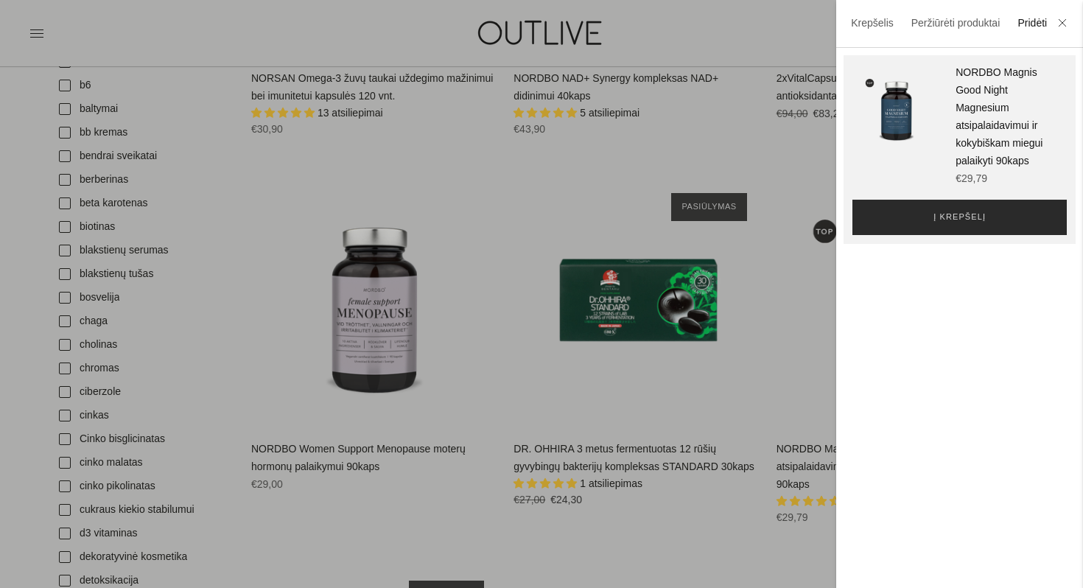
click at [975, 206] on button "Į krepšelį" at bounding box center [959, 217] width 214 height 35
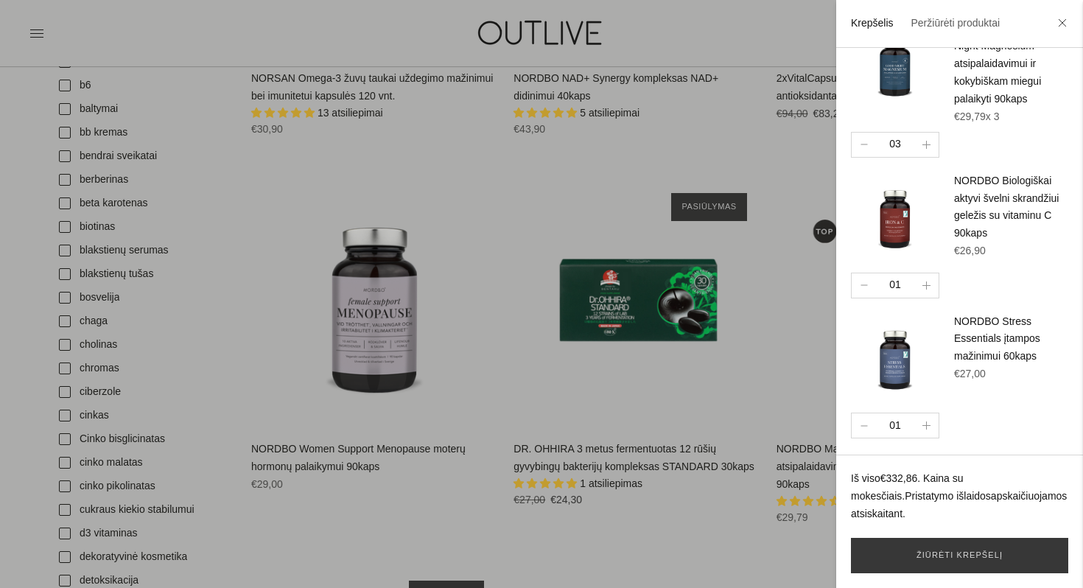
scroll to position [0, 0]
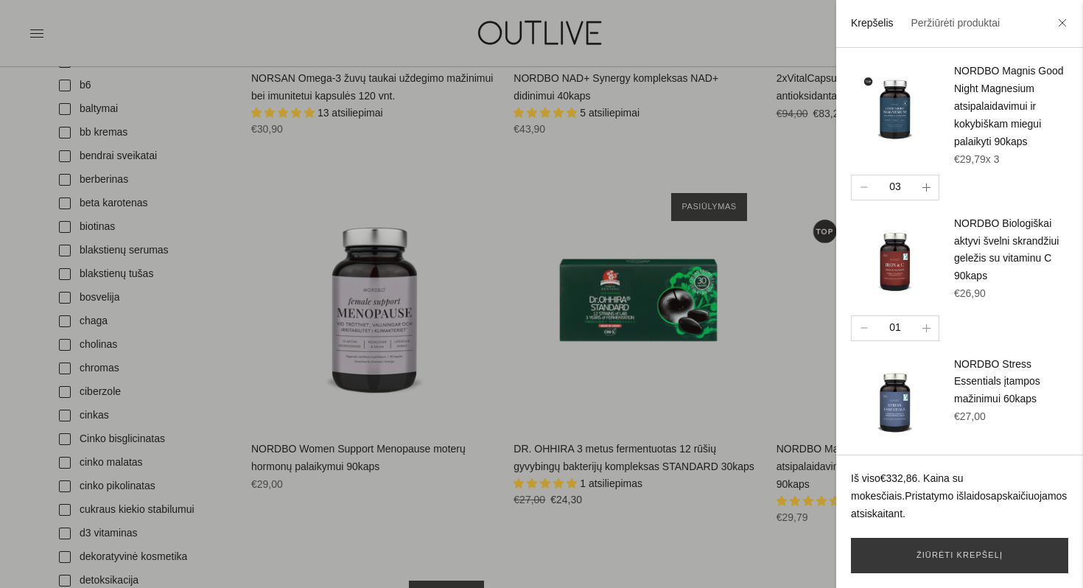
click at [927, 178] on button "button" at bounding box center [926, 187] width 24 height 24
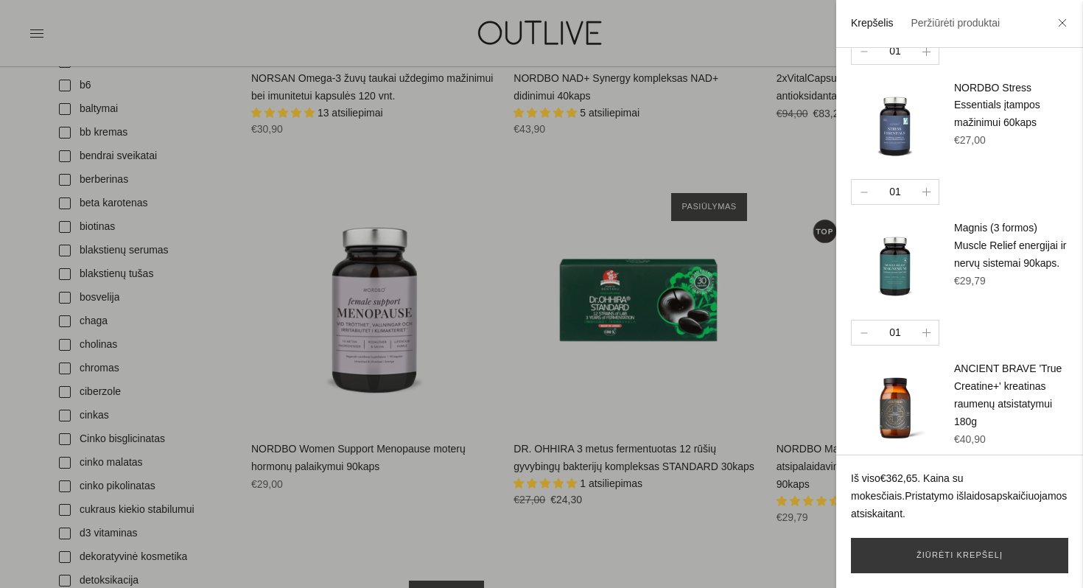
scroll to position [277, 0]
click at [894, 554] on link "Žiūrėti krepšelį" at bounding box center [959, 555] width 217 height 35
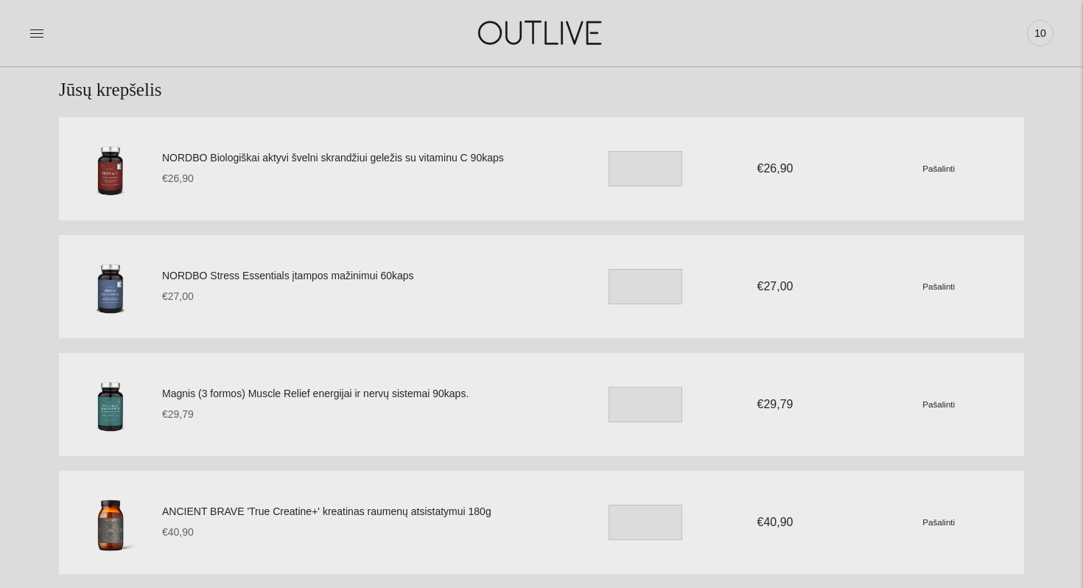
scroll to position [77, 0]
click at [932, 289] on small "Pašalinti" at bounding box center [938, 286] width 32 height 10
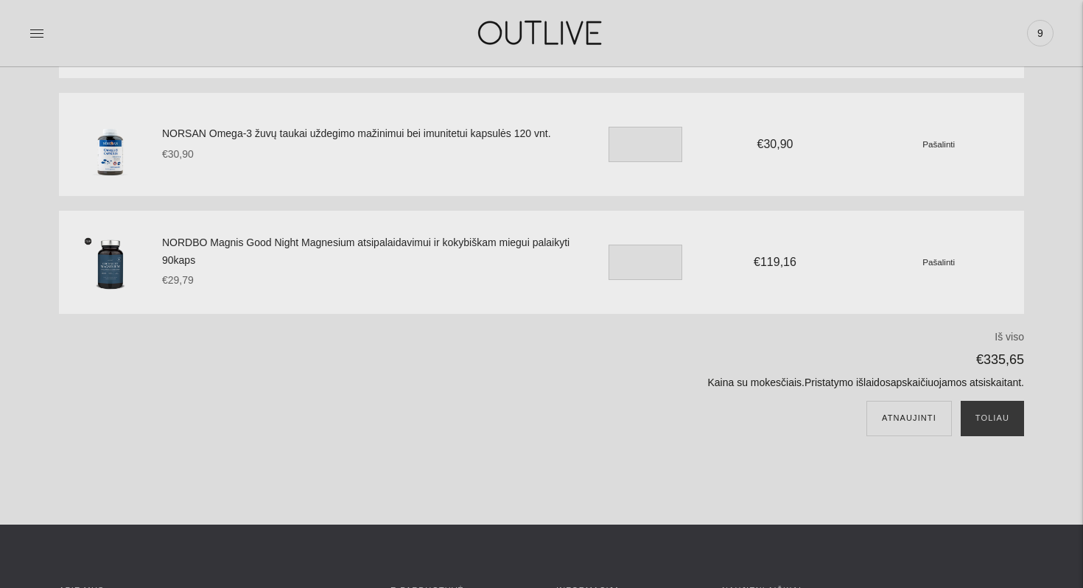
scroll to position [564, 0]
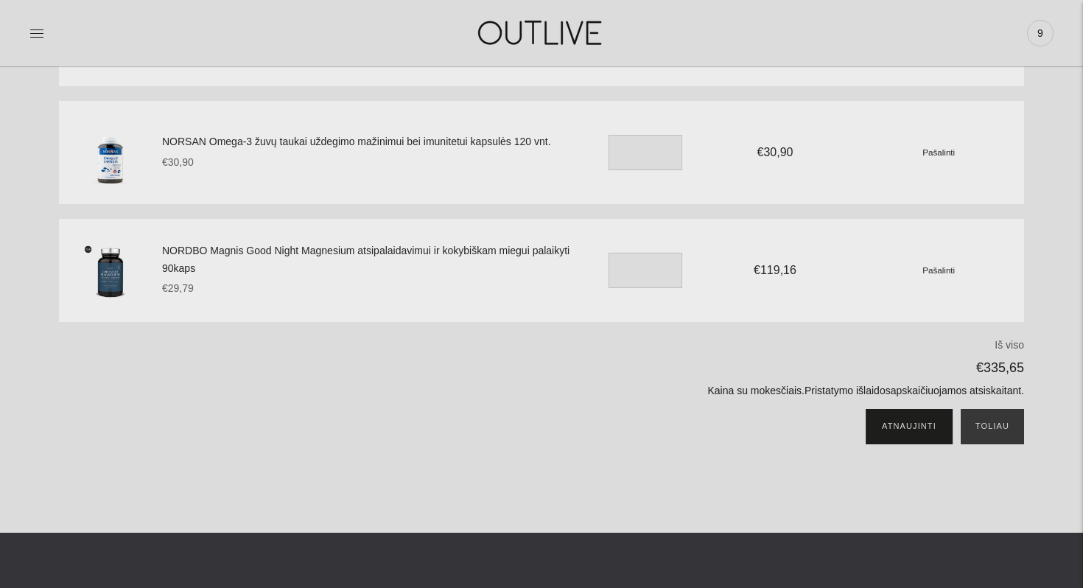
click at [924, 430] on button "Atnaujinti" at bounding box center [908, 426] width 85 height 35
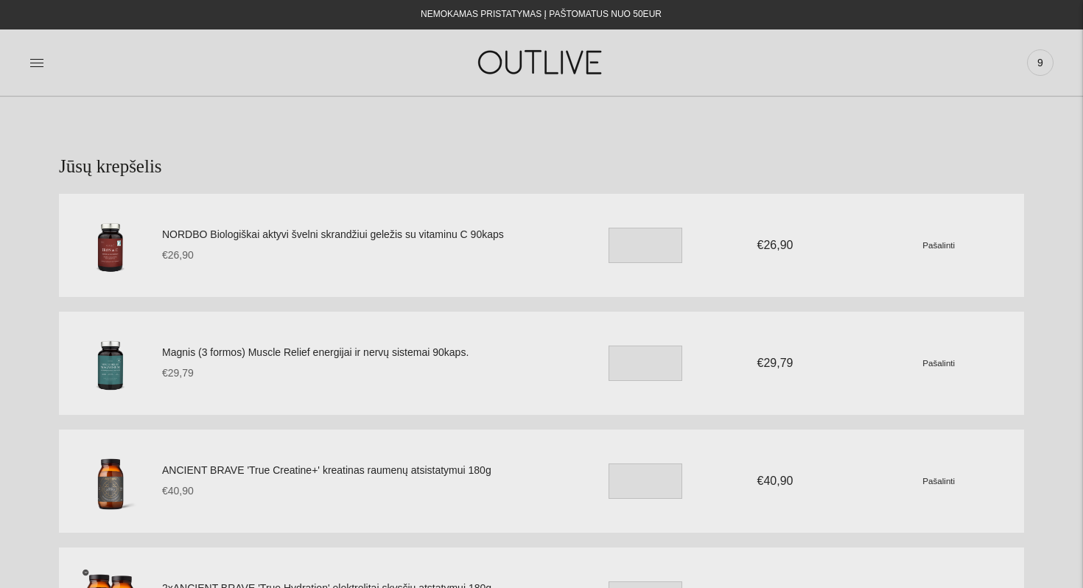
scroll to position [739, 0]
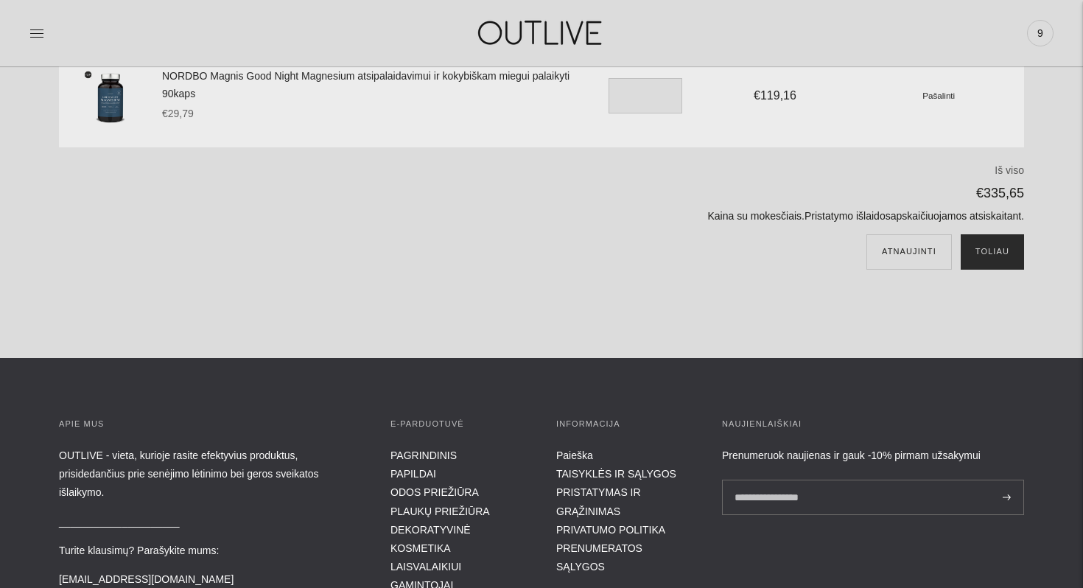
click at [979, 246] on button "Toliau" at bounding box center [991, 251] width 63 height 35
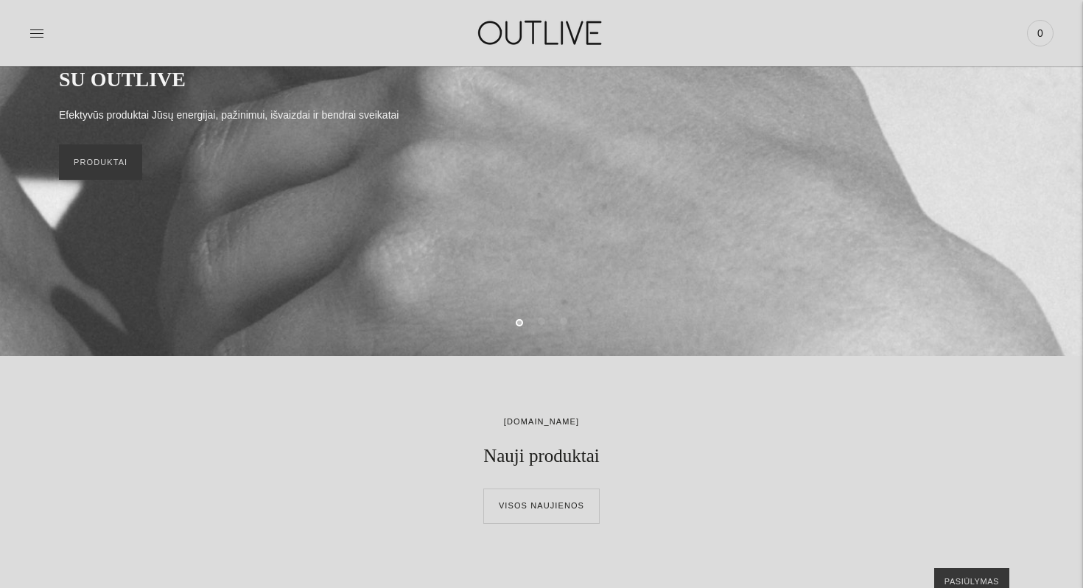
scroll to position [717, 0]
